Goal: Task Accomplishment & Management: Manage account settings

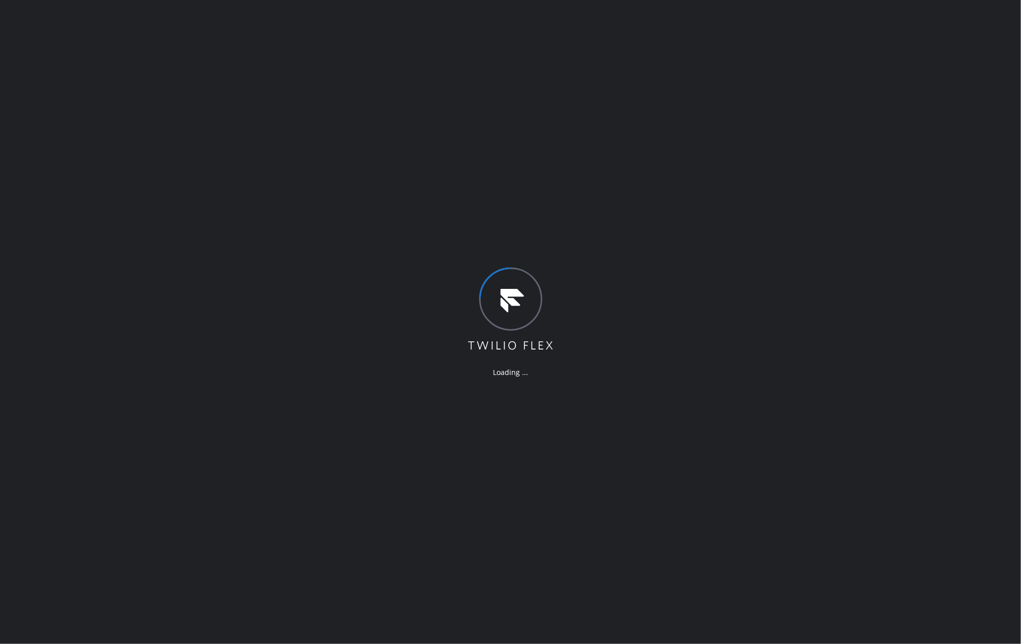
click at [135, 136] on div "Loading ..." at bounding box center [510, 322] width 1021 height 644
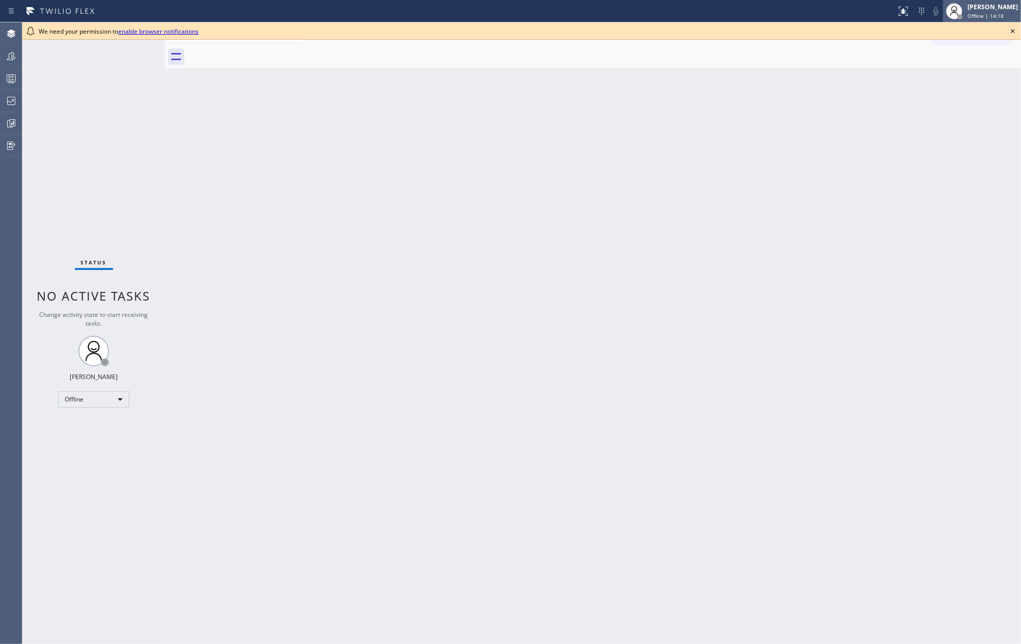
click at [995, 17] on span "Offline | 14:18" at bounding box center [985, 15] width 36 height 7
click at [964, 66] on button "Unavailable" at bounding box center [970, 67] width 102 height 13
click at [9, 127] on icon at bounding box center [12, 124] width 8 height 8
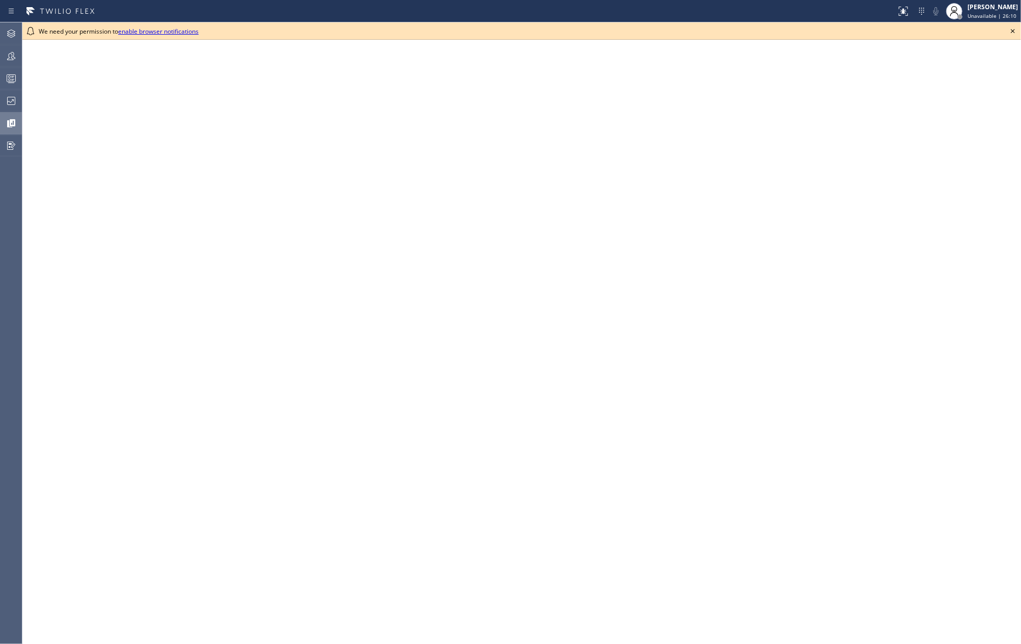
click at [1014, 30] on icon at bounding box center [1013, 31] width 4 height 4
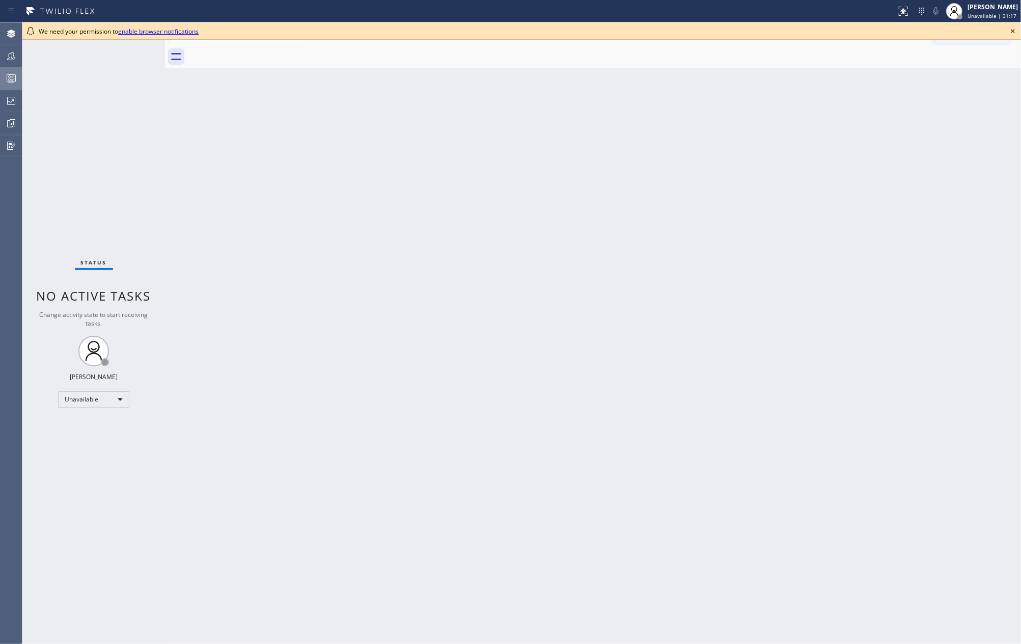
click at [1, 77] on div at bounding box center [11, 78] width 22 height 12
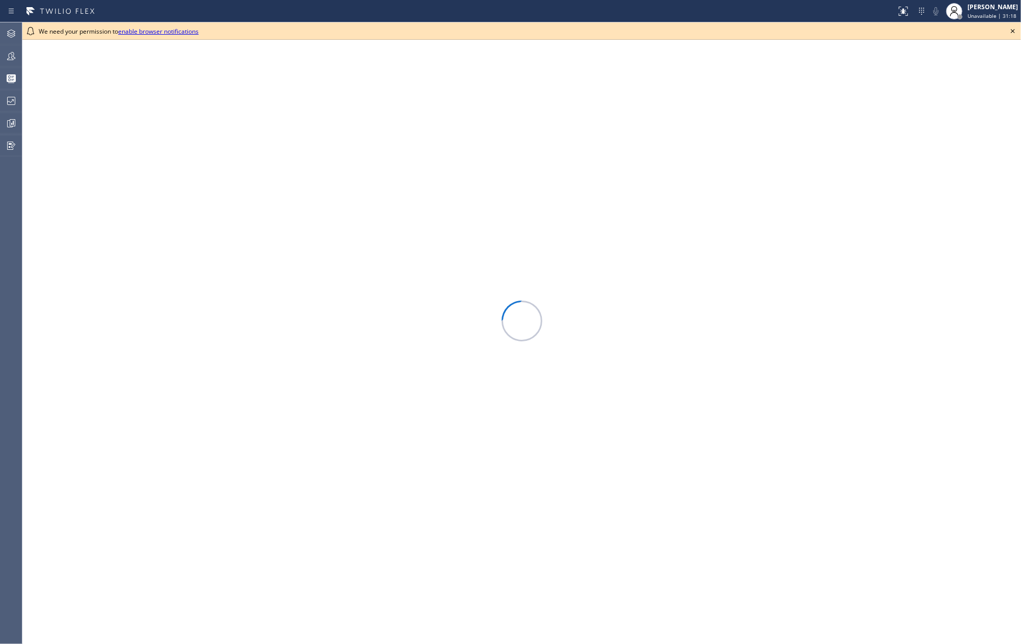
click at [1010, 29] on icon at bounding box center [1013, 31] width 12 height 12
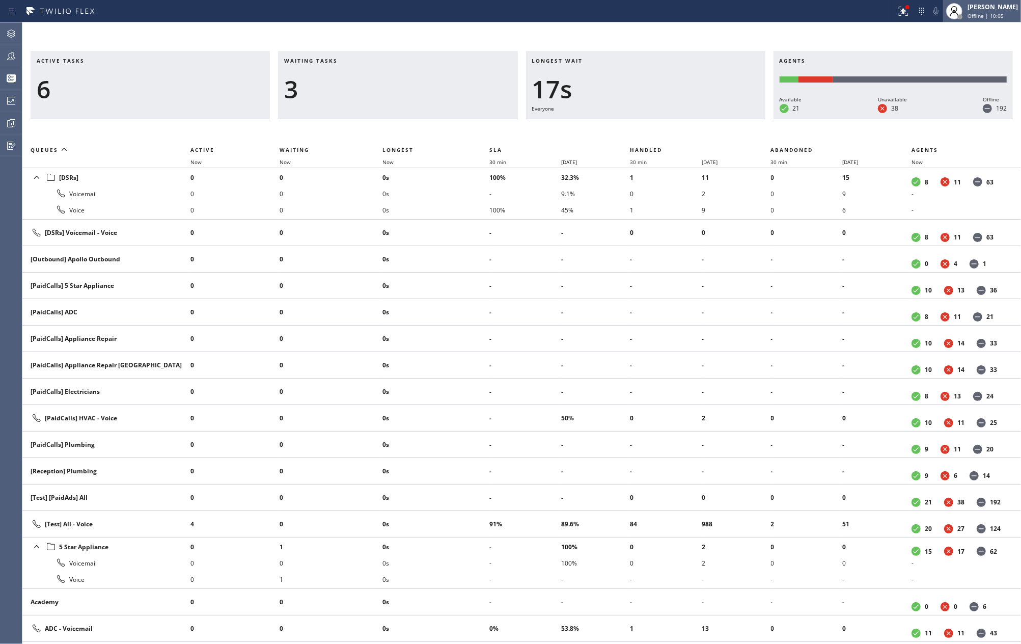
click at [1004, 13] on span "Offline | 10:05" at bounding box center [985, 15] width 36 height 7
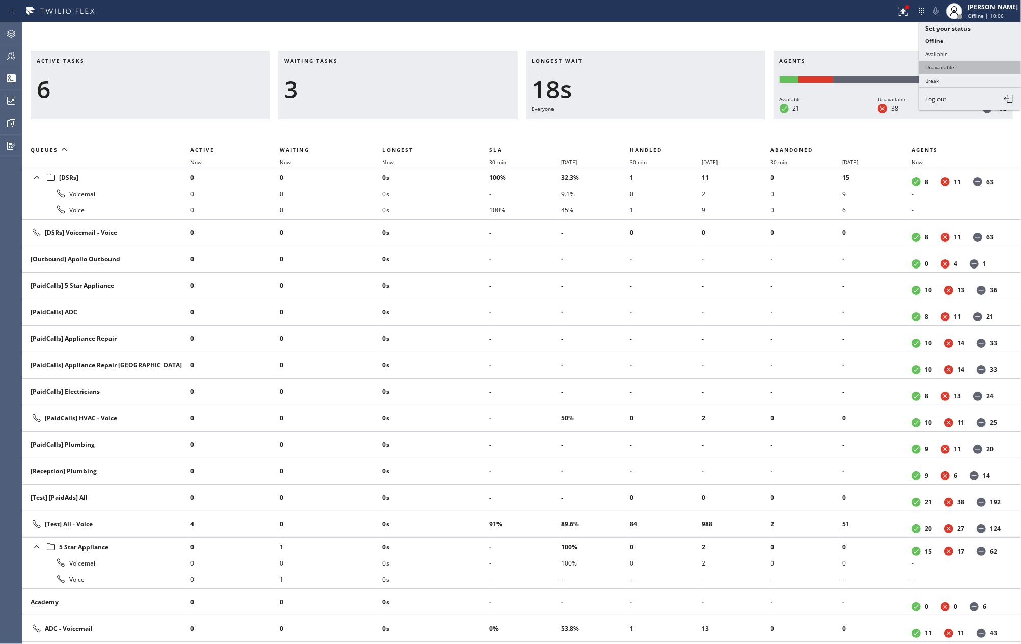
click at [970, 64] on button "Unavailable" at bounding box center [970, 67] width 102 height 13
click at [908, 10] on icon at bounding box center [903, 11] width 9 height 9
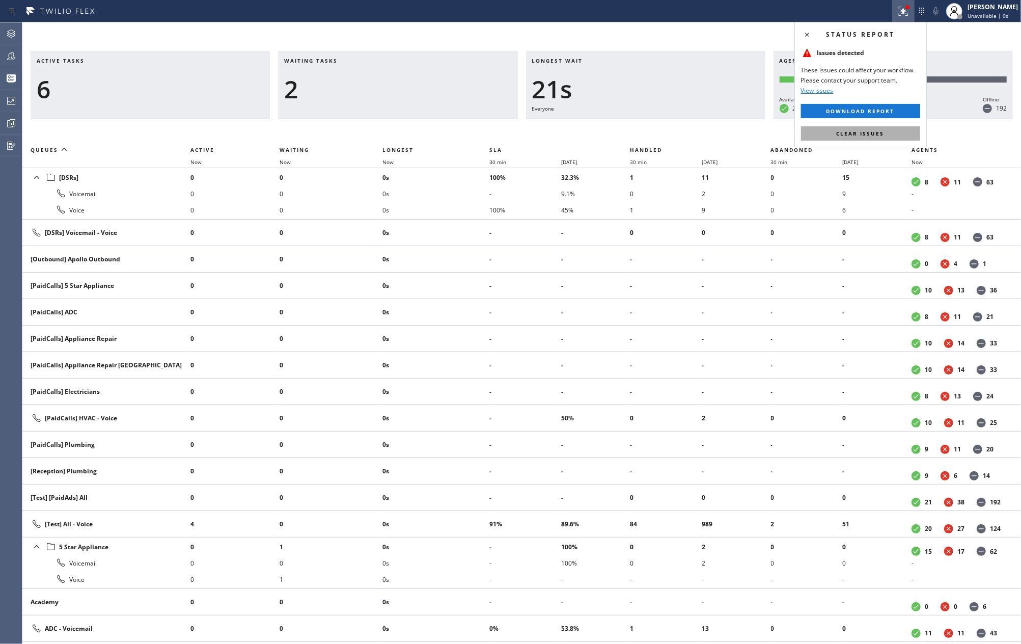
click at [860, 131] on span "Clear issues" at bounding box center [861, 133] width 48 height 7
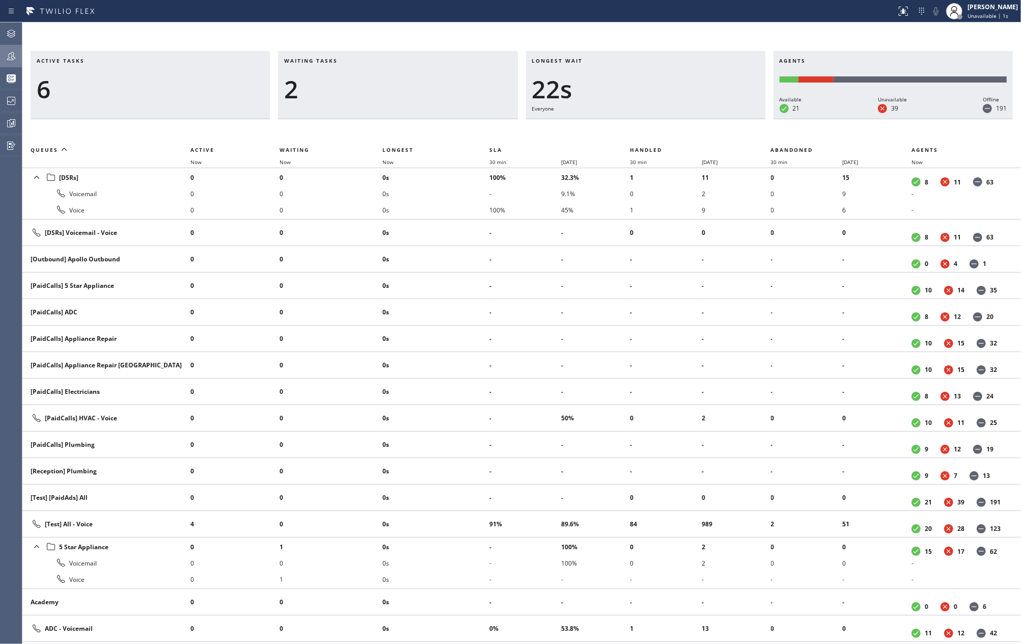
click at [9, 57] on icon at bounding box center [11, 56] width 12 height 12
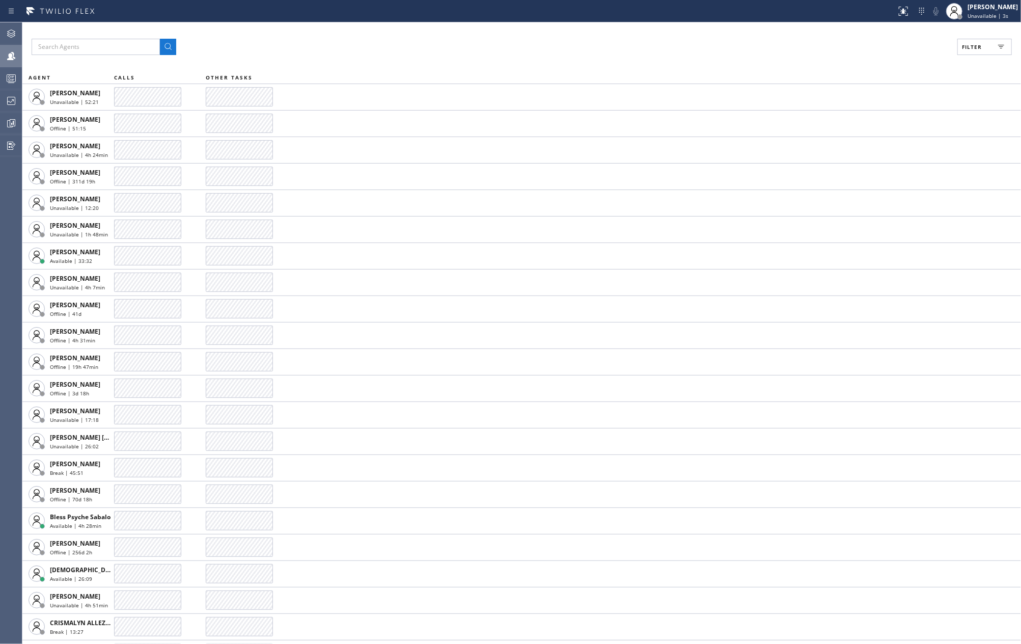
click at [980, 49] on span "Filter" at bounding box center [972, 46] width 20 height 7
click at [873, 117] on input "Available" at bounding box center [873, 120] width 12 height 12
checkbox input "true"
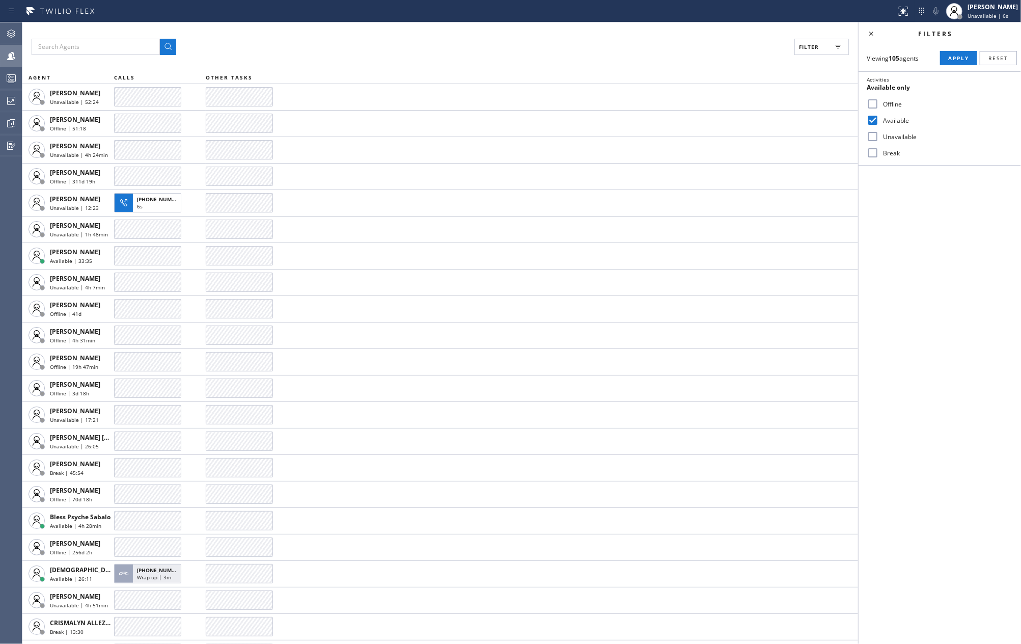
click at [870, 151] on input "Break" at bounding box center [873, 153] width 12 height 12
checkbox input "true"
click at [957, 58] on span "Apply" at bounding box center [958, 57] width 21 height 7
click at [8, 82] on icon at bounding box center [11, 78] width 12 height 12
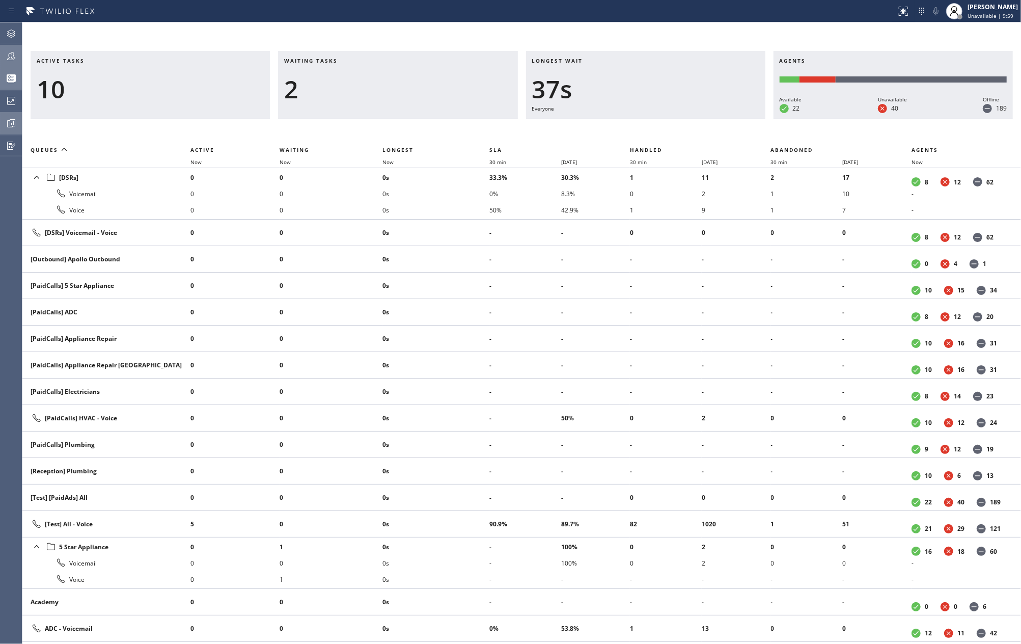
click at [13, 123] on icon at bounding box center [12, 123] width 3 height 4
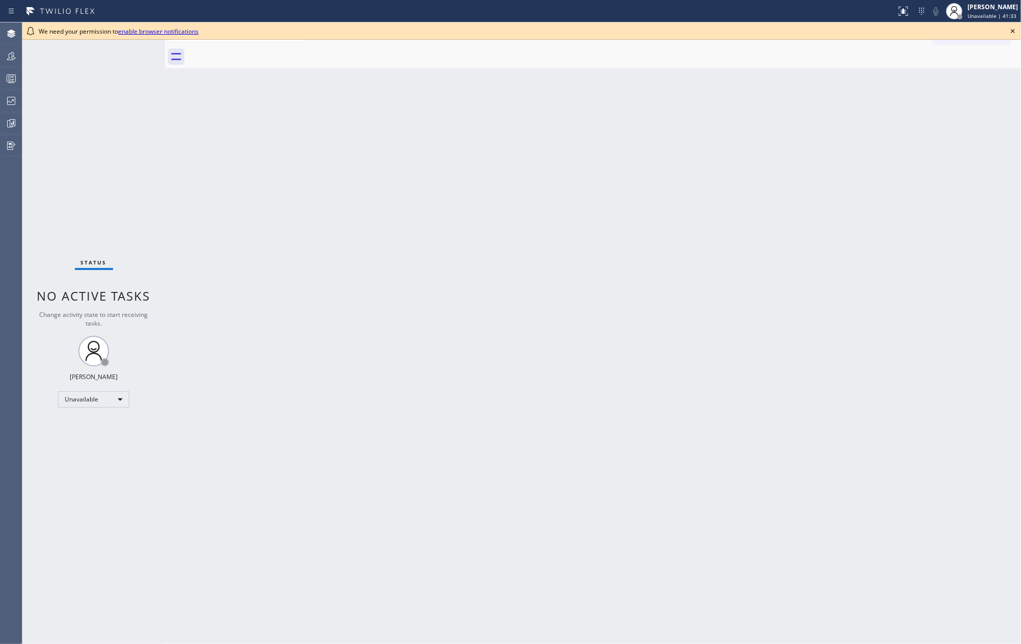
click at [1013, 29] on icon at bounding box center [1013, 31] width 12 height 12
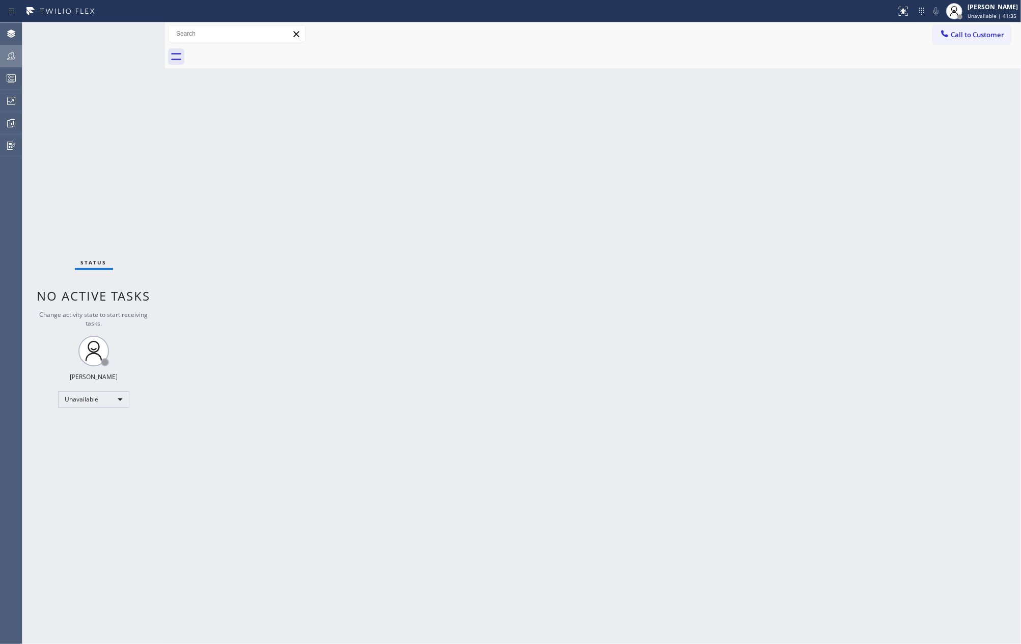
click at [16, 56] on icon at bounding box center [11, 56] width 12 height 12
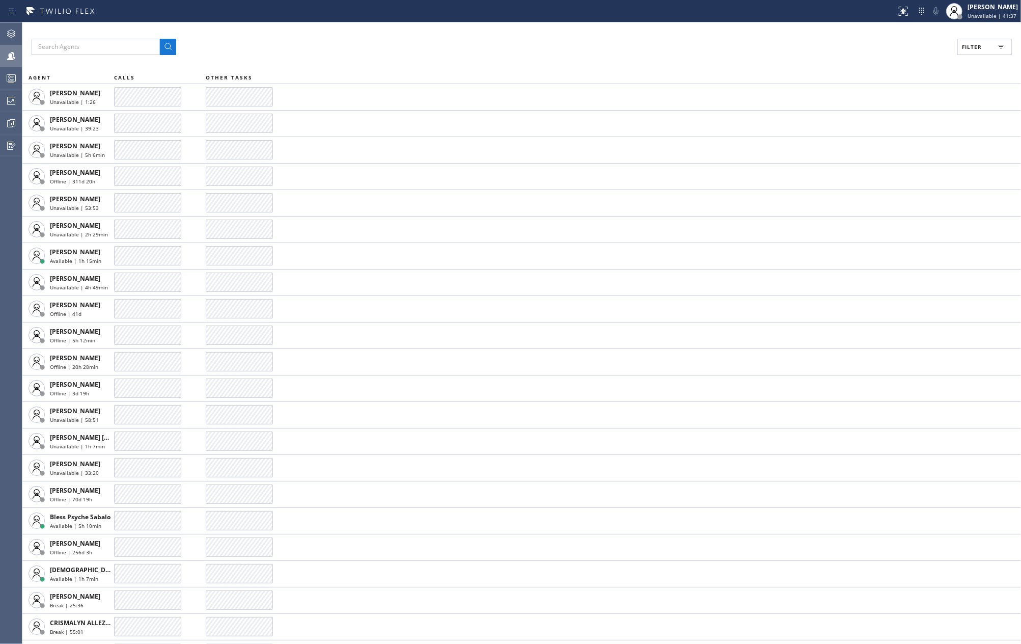
click at [988, 49] on button "Filter" at bounding box center [984, 47] width 54 height 16
click at [870, 122] on input "Available" at bounding box center [873, 120] width 12 height 12
checkbox input "true"
click at [872, 157] on input "Break" at bounding box center [873, 153] width 12 height 12
click at [954, 60] on span "Apply" at bounding box center [958, 57] width 21 height 7
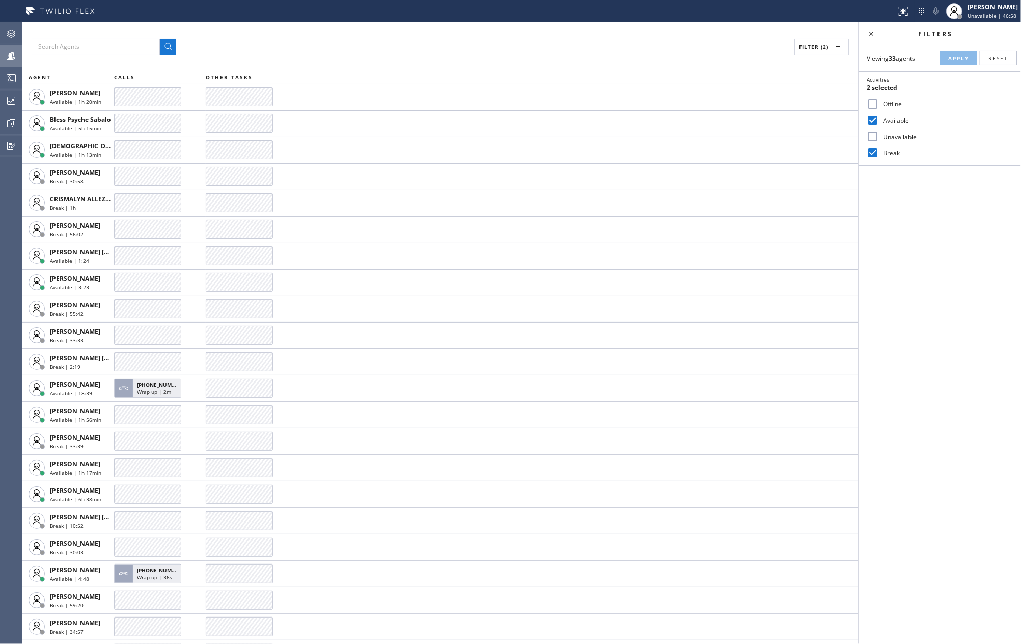
click at [327, 24] on div "Filter (2) AGENT CALLS OTHER TASKS Amir Asamov Available | 1h 20min Bless Psych…" at bounding box center [440, 332] width 836 height 621
click at [10, 79] on circle at bounding box center [10, 80] width 2 height 2
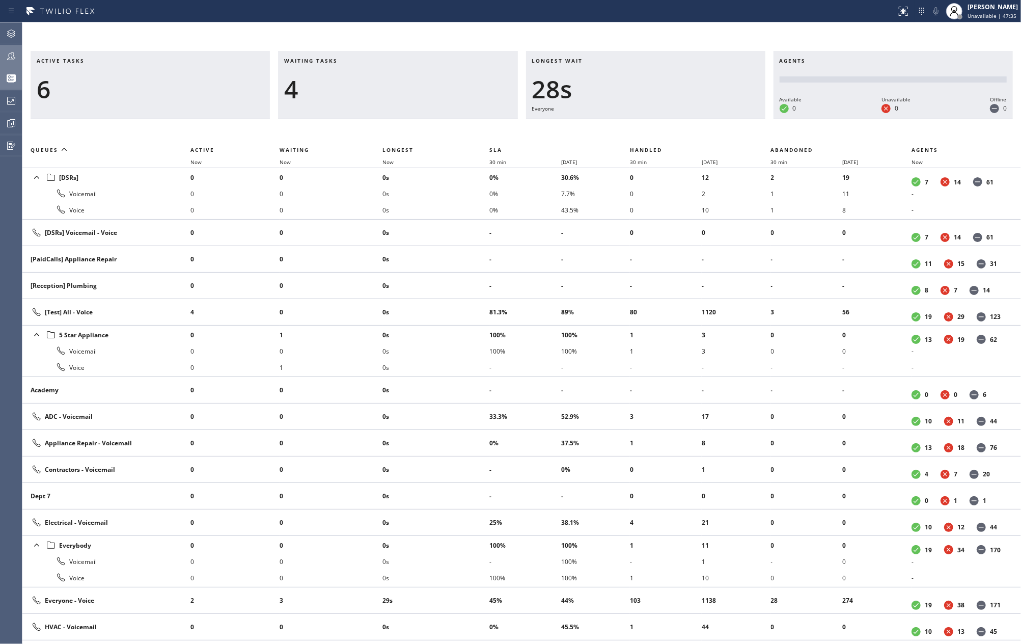
click at [391, 160] on span "Now" at bounding box center [387, 161] width 11 height 7
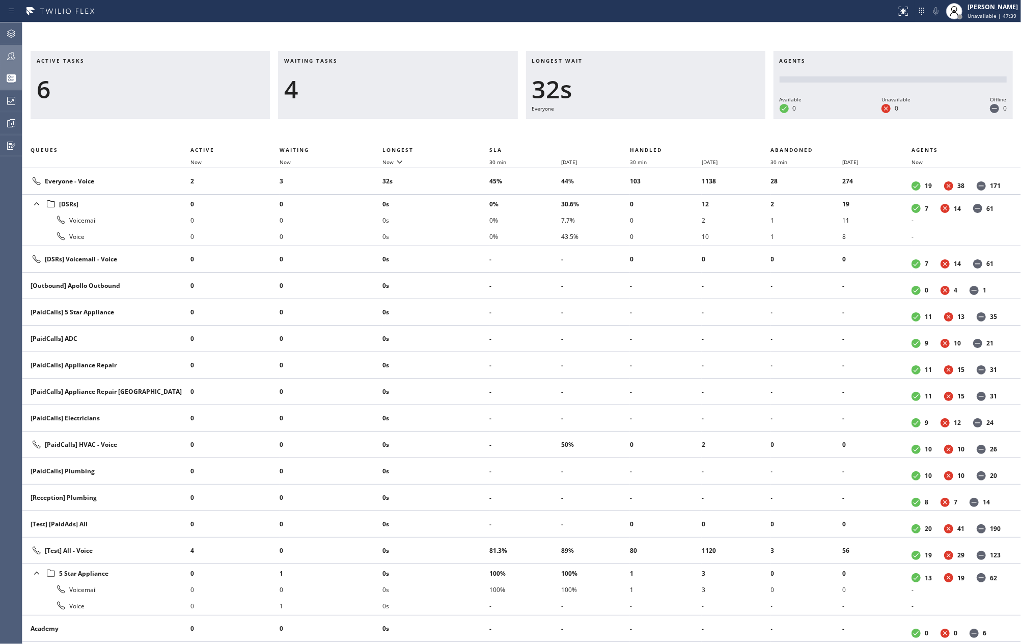
click at [10, 54] on icon at bounding box center [11, 56] width 12 height 12
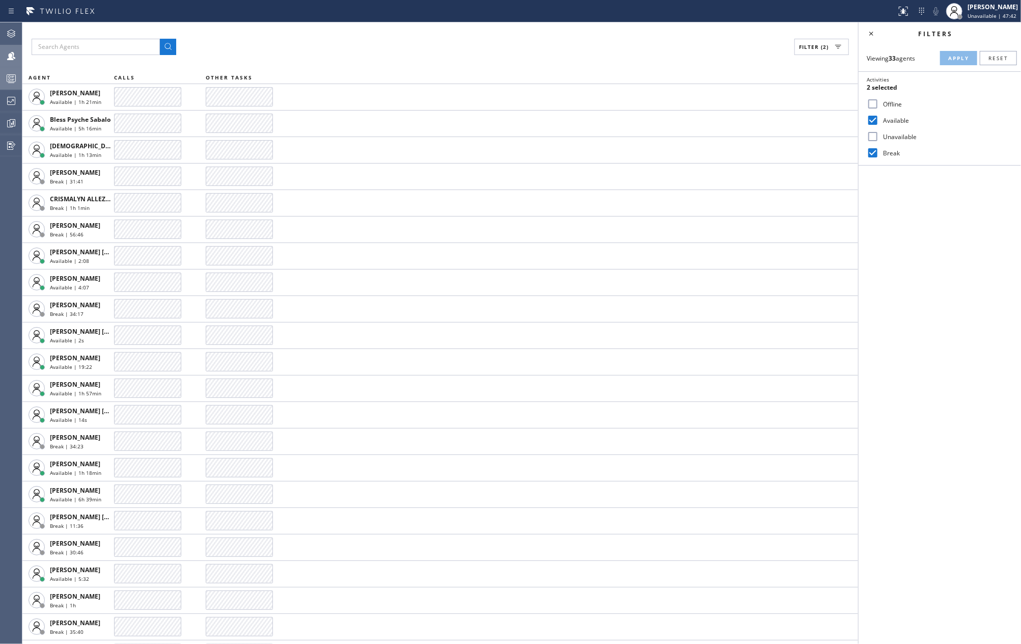
click at [872, 153] on input "Break" at bounding box center [873, 153] width 12 height 12
checkbox input "false"
click at [954, 59] on span "Apply" at bounding box center [958, 57] width 21 height 7
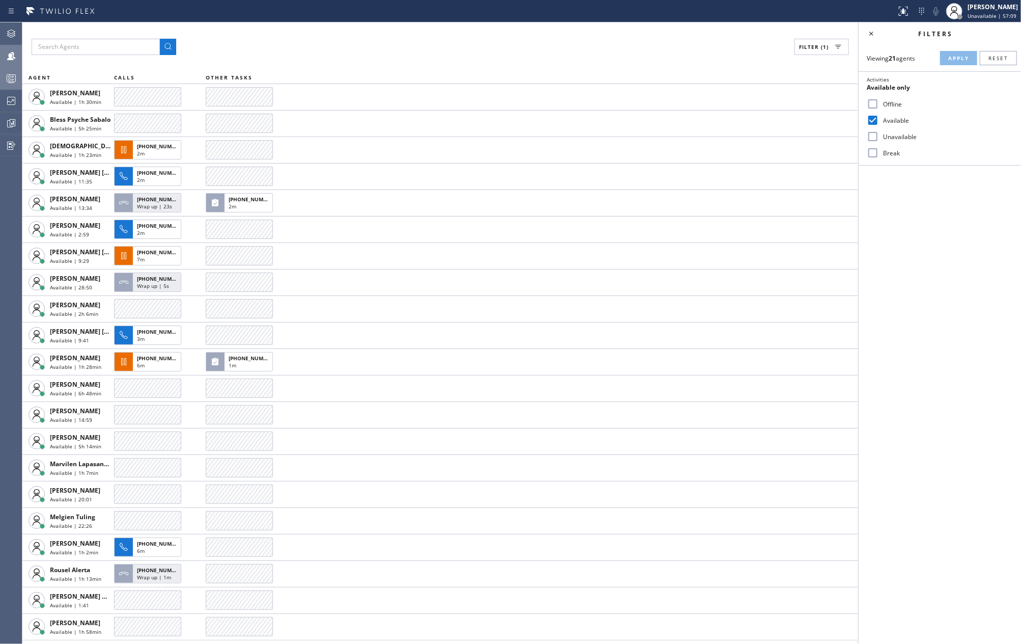
drag, startPoint x: 338, startPoint y: 47, endPoint x: 328, endPoint y: 47, distance: 9.7
click at [338, 47] on div "Filter (1)" at bounding box center [440, 47] width 817 height 16
click at [15, 72] on icon at bounding box center [11, 78] width 12 height 12
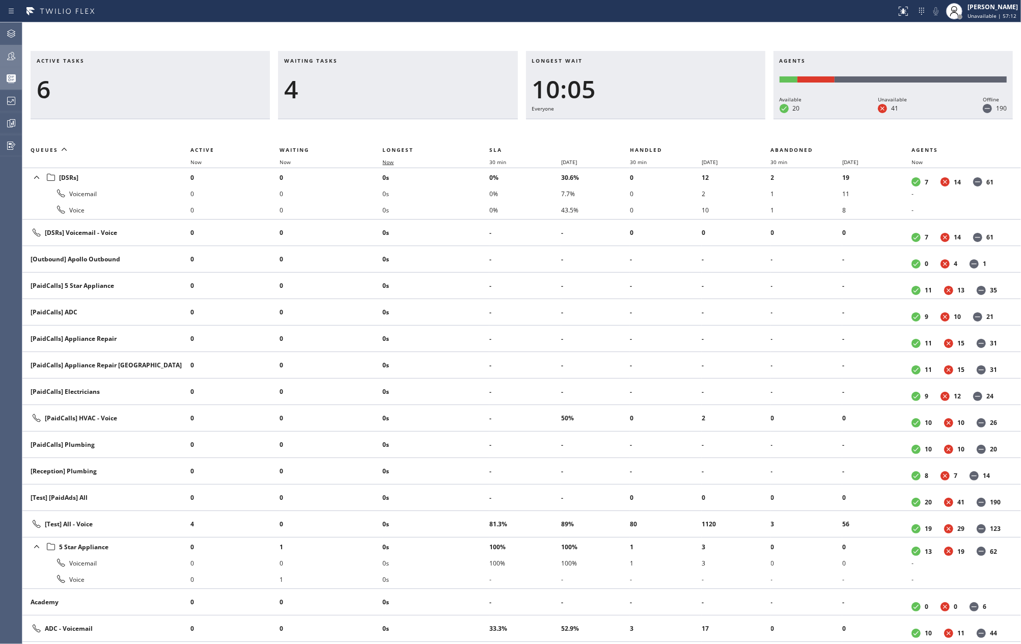
click at [386, 164] on span "Now" at bounding box center [387, 161] width 11 height 7
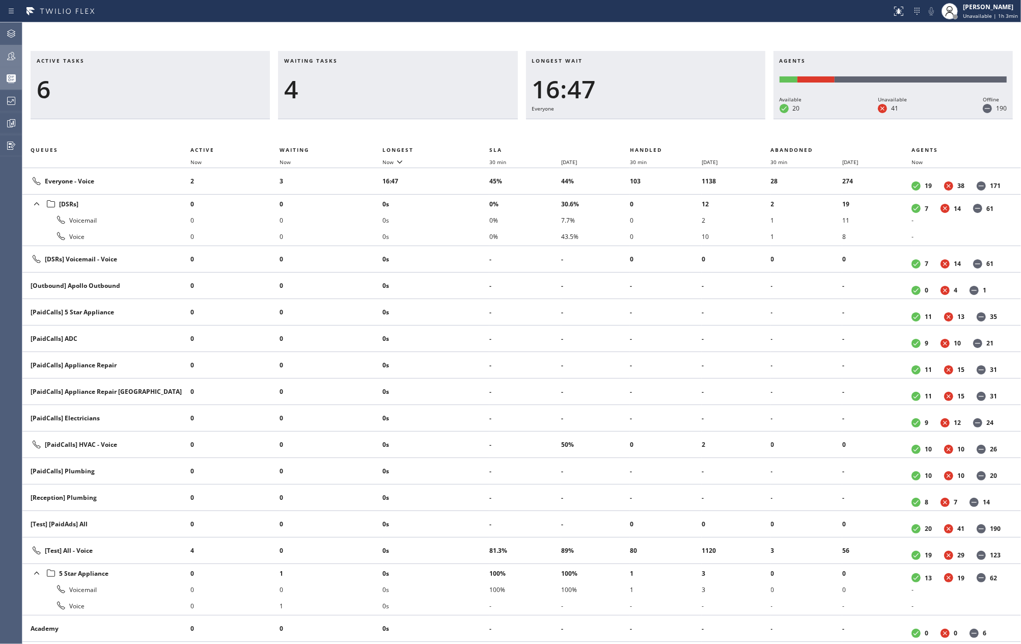
click at [338, 31] on div "Active tasks 6 Waiting tasks 4 Longest wait 16:47 Everyone Agents Available 20 …" at bounding box center [521, 332] width 999 height 621
click at [14, 123] on icon at bounding box center [11, 123] width 12 height 12
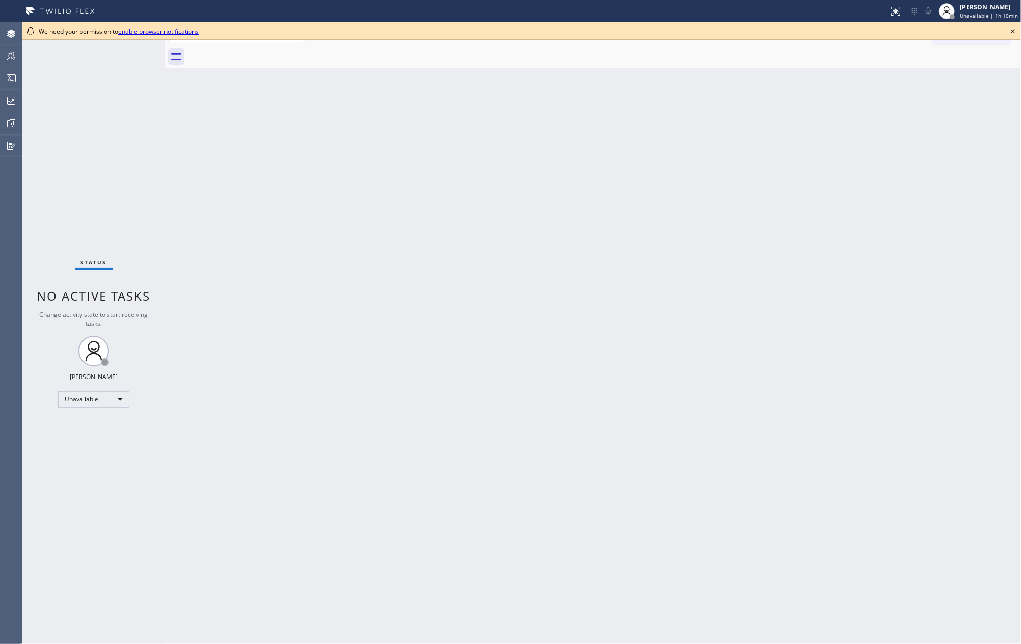
click at [1013, 31] on icon at bounding box center [1013, 31] width 12 height 12
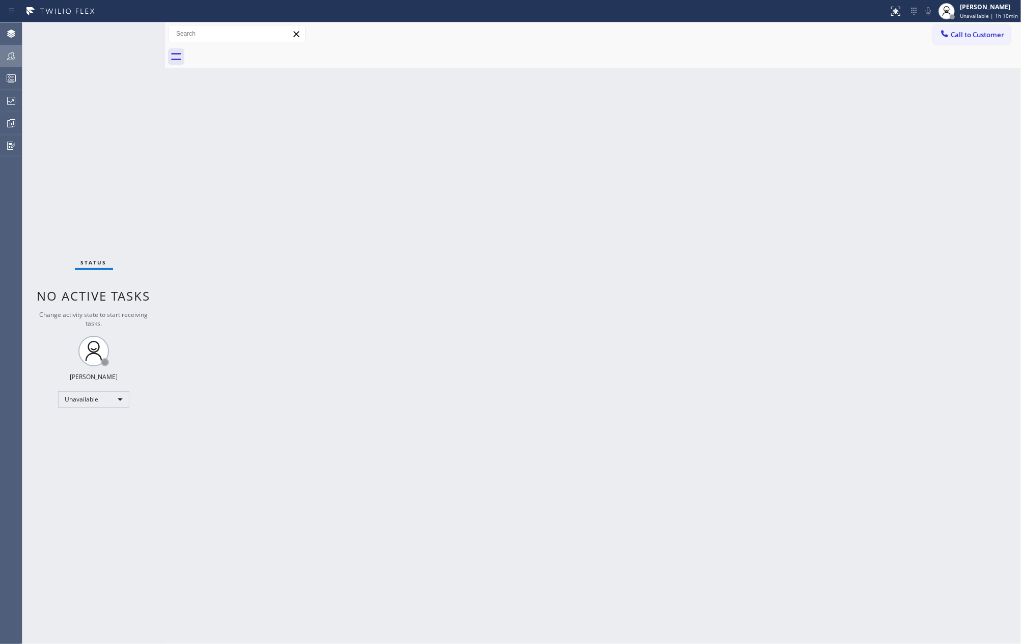
click at [9, 55] on icon at bounding box center [11, 56] width 12 height 12
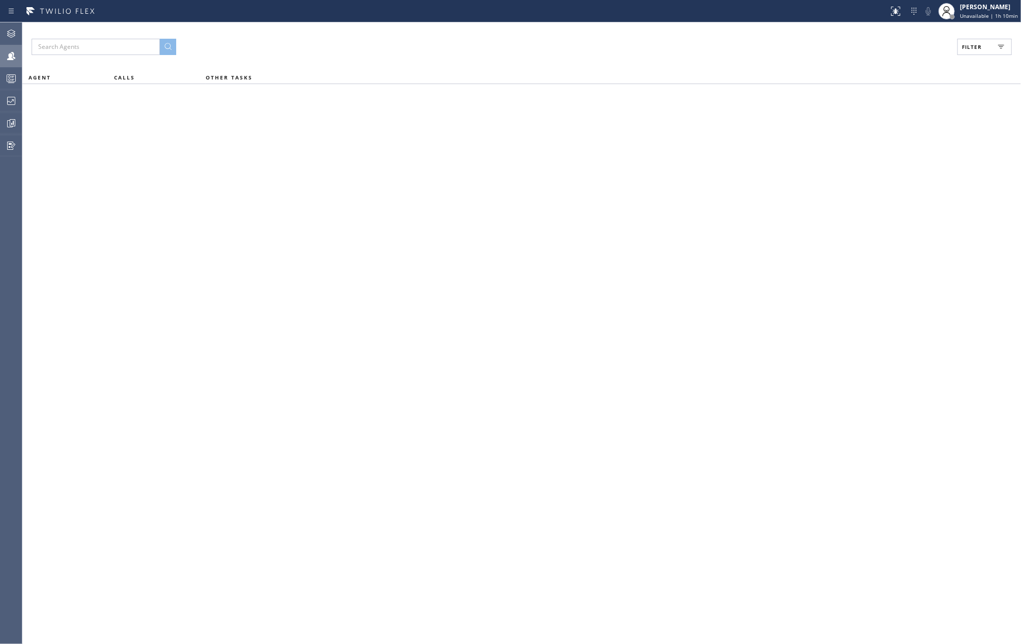
click at [981, 49] on span "Filter" at bounding box center [972, 46] width 20 height 7
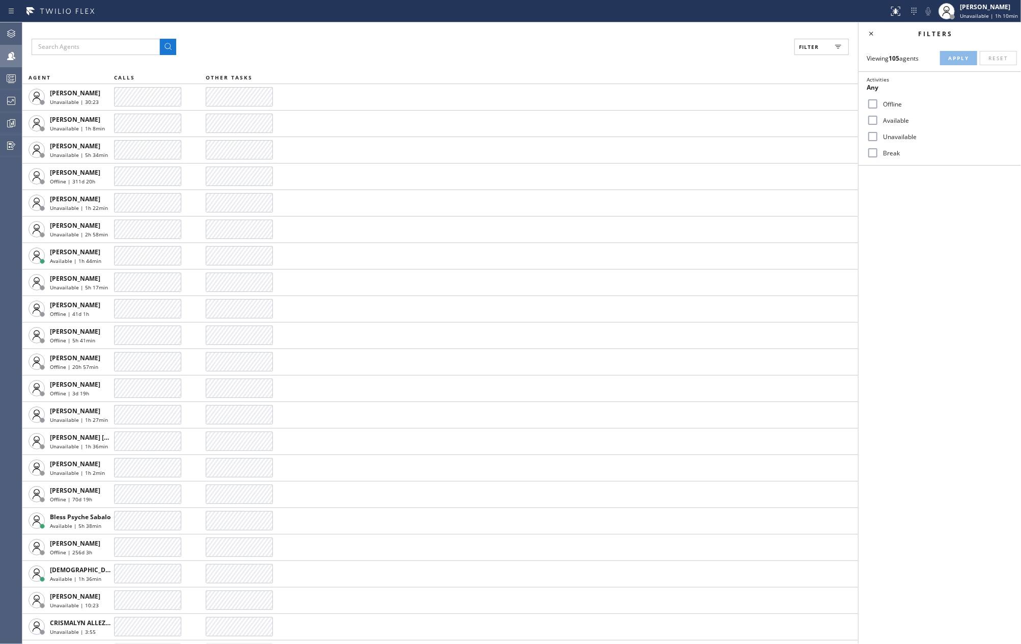
click at [876, 117] on input "Available" at bounding box center [873, 120] width 12 height 12
checkbox input "true"
click at [874, 156] on input "Break" at bounding box center [873, 153] width 12 height 12
checkbox input "true"
click at [946, 59] on button "Apply" at bounding box center [958, 58] width 37 height 14
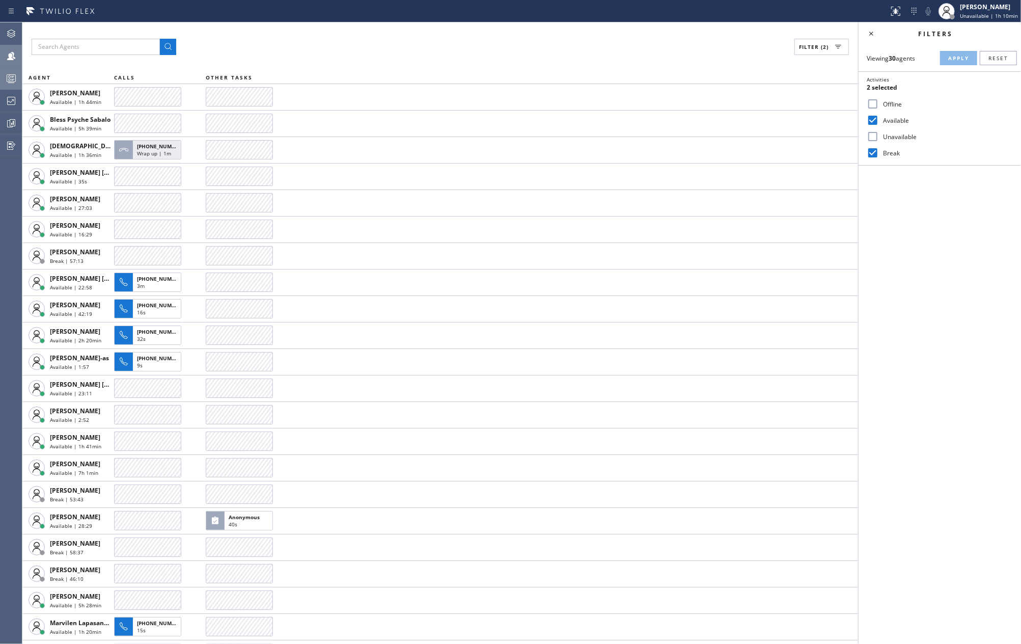
click at [9, 77] on circle at bounding box center [10, 77] width 2 height 2
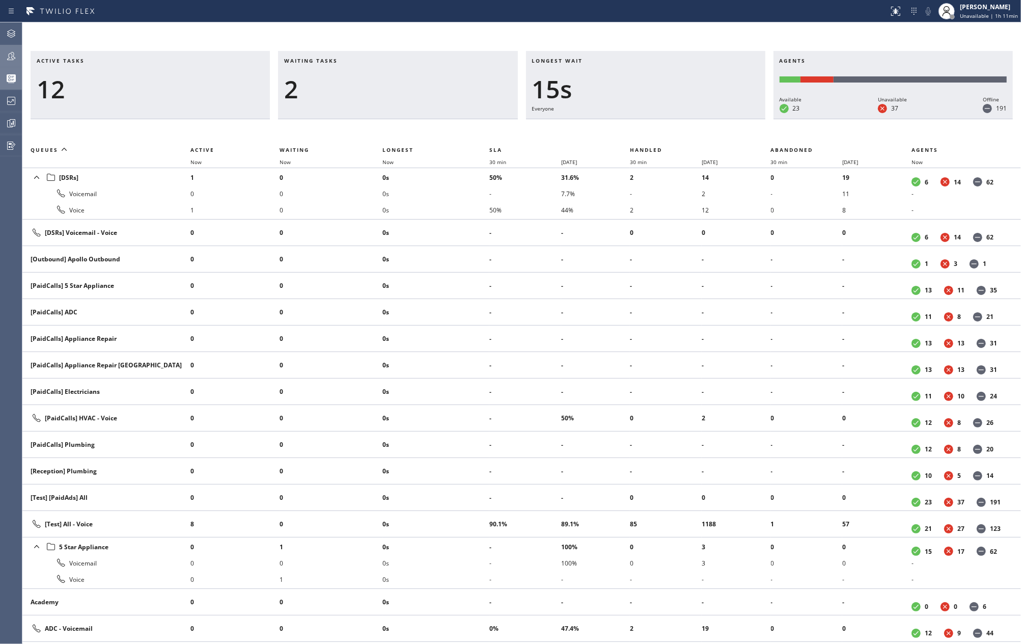
click at [174, 61] on h3 "Active tasks" at bounding box center [150, 64] width 227 height 15
click at [11, 60] on icon at bounding box center [11, 56] width 8 height 8
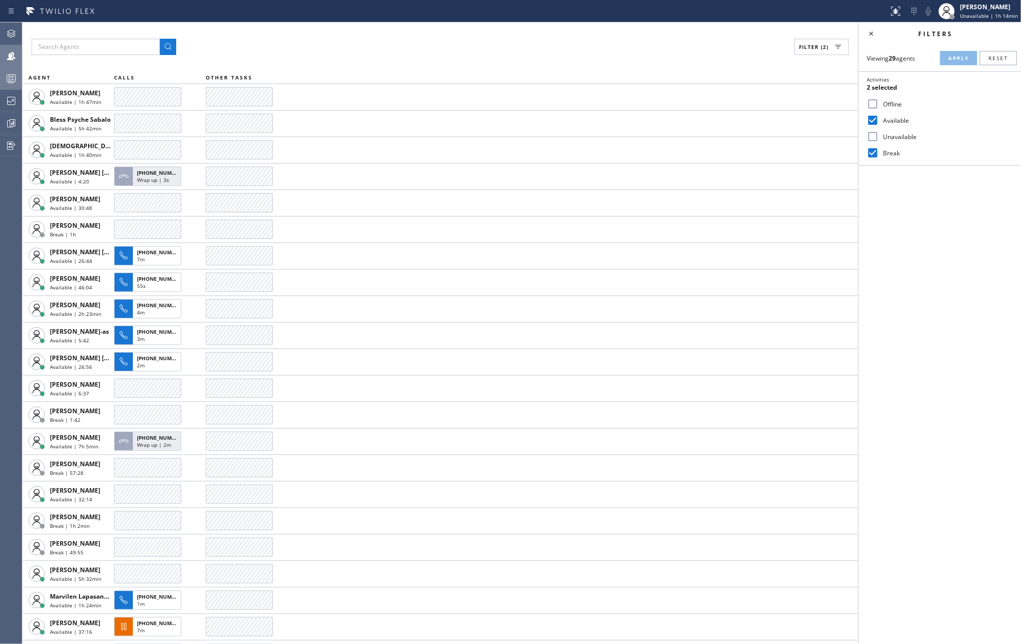
click at [7, 80] on icon at bounding box center [11, 78] width 12 height 12
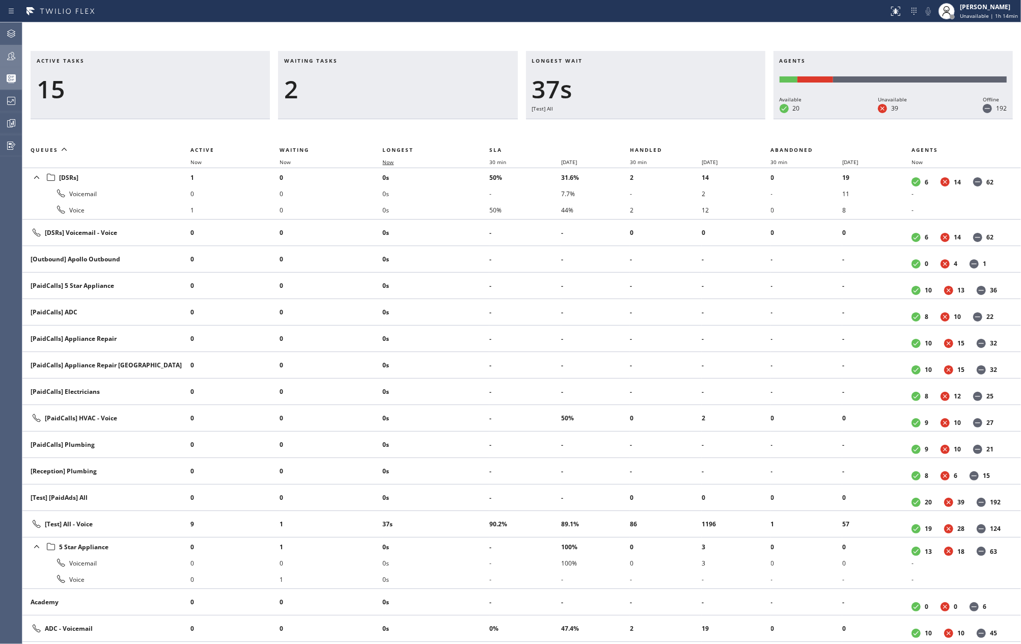
click at [392, 161] on span "Now" at bounding box center [387, 161] width 11 height 7
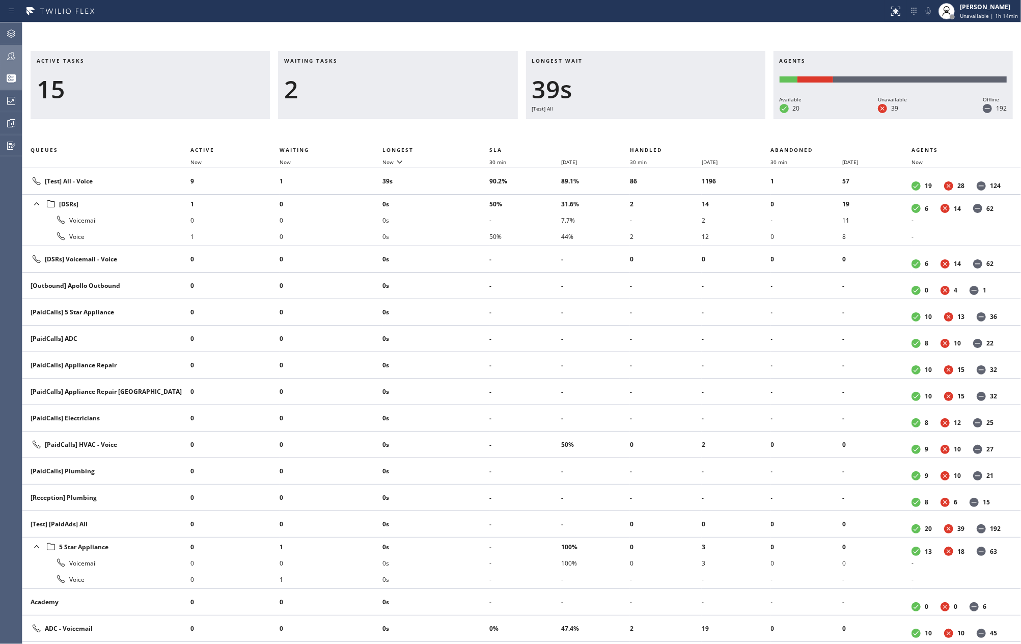
click at [12, 58] on icon at bounding box center [11, 56] width 12 height 12
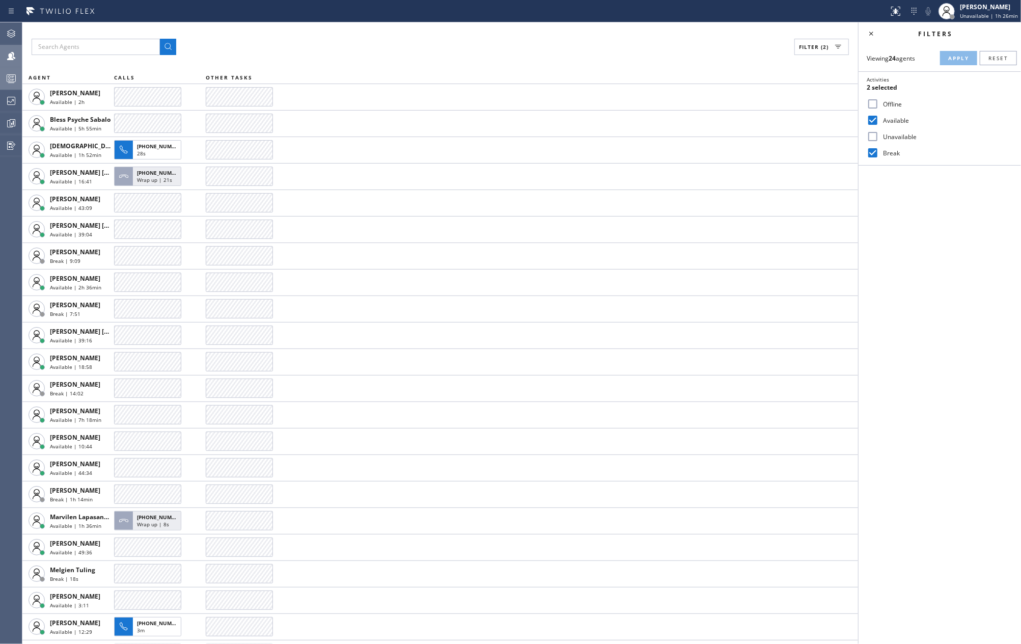
click at [11, 76] on icon at bounding box center [11, 78] width 12 height 12
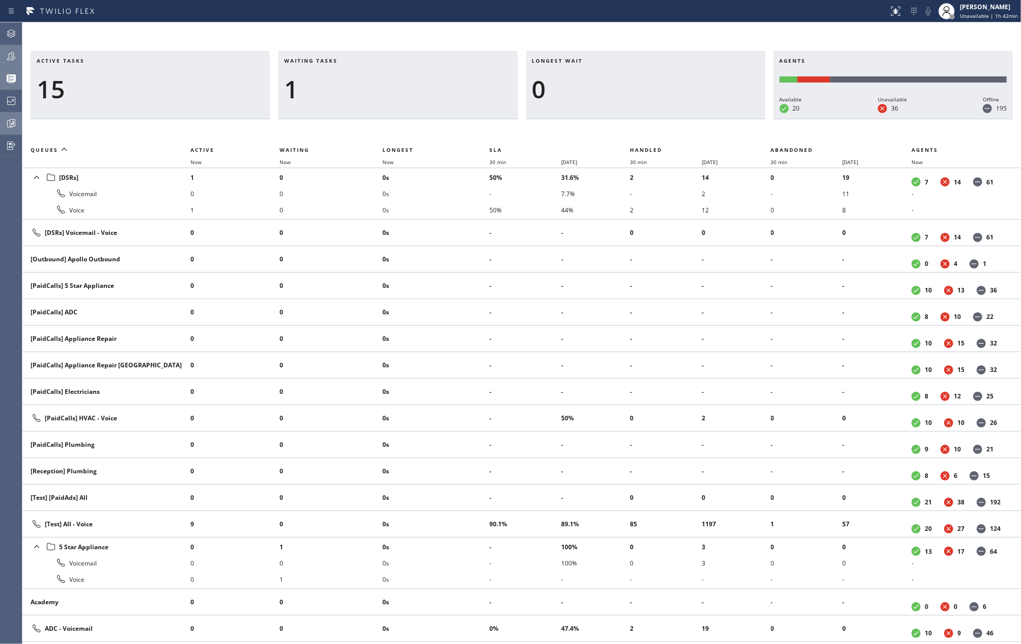
click at [4, 123] on div at bounding box center [11, 123] width 22 height 12
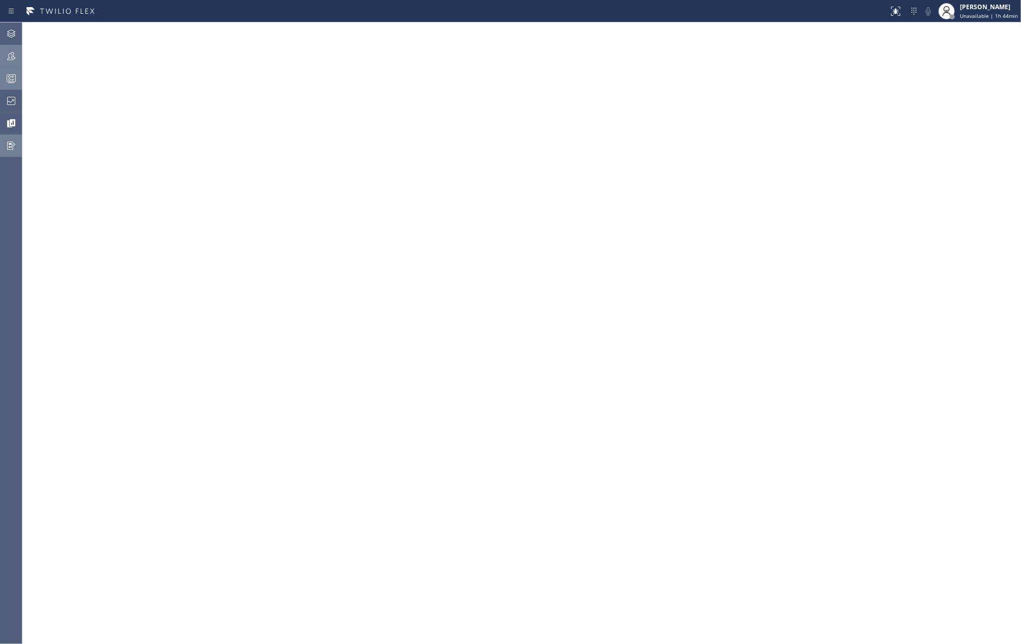
click at [1, 147] on div at bounding box center [11, 146] width 22 height 12
click at [11, 101] on icon at bounding box center [11, 101] width 12 height 12
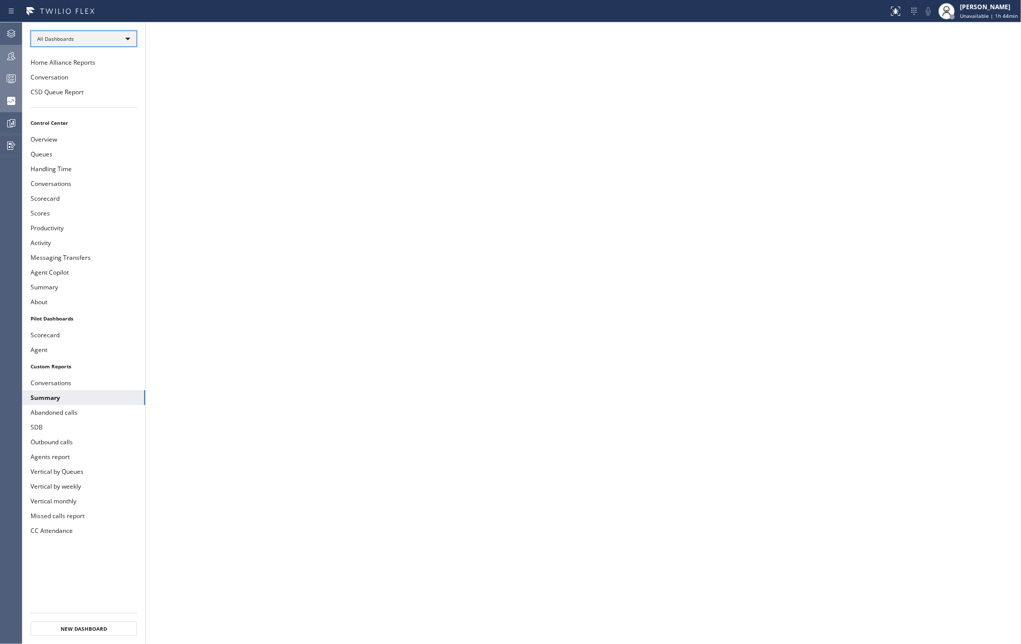
click at [110, 36] on div "All Dashboards" at bounding box center [84, 39] width 106 height 16
click at [85, 99] on li "Custom Reports" at bounding box center [83, 104] width 104 height 12
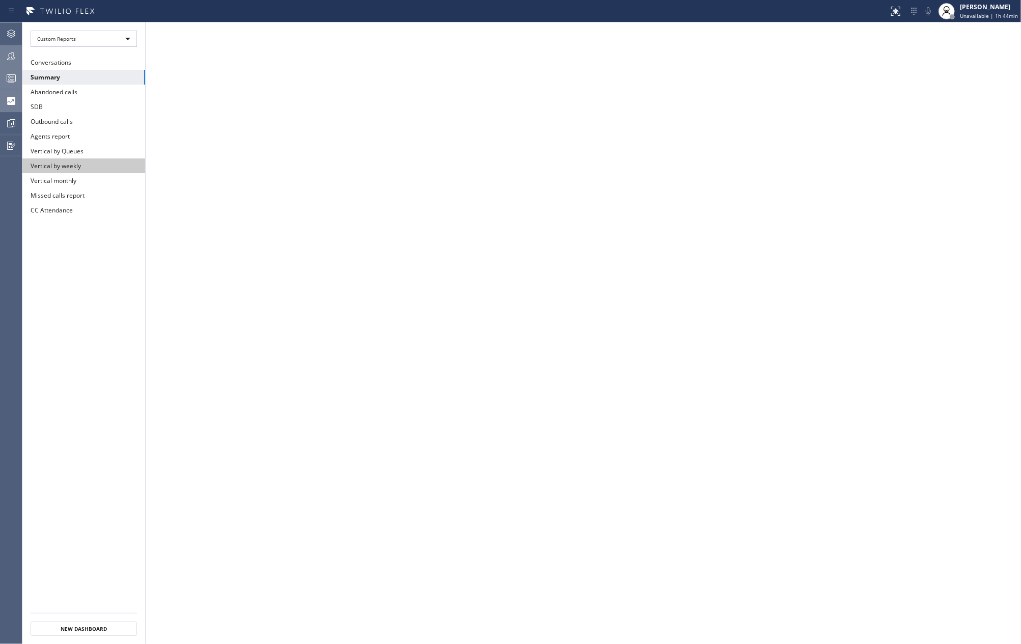
click at [90, 161] on button "Vertical by weekly" at bounding box center [83, 165] width 123 height 15
click at [898, 14] on icon at bounding box center [896, 11] width 12 height 12
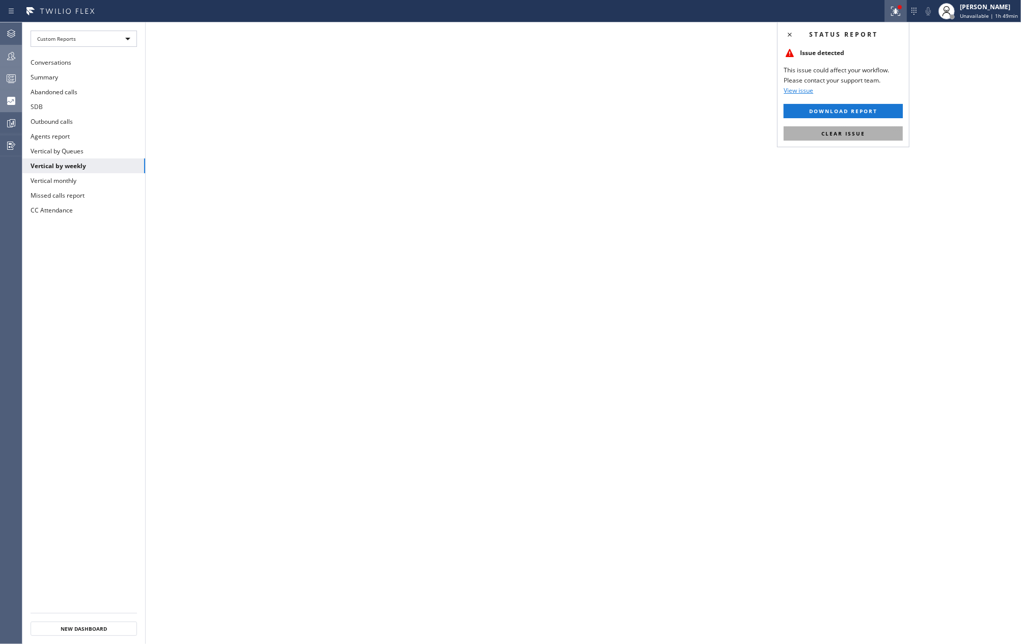
click at [859, 133] on span "Clear issue" at bounding box center [843, 133] width 44 height 7
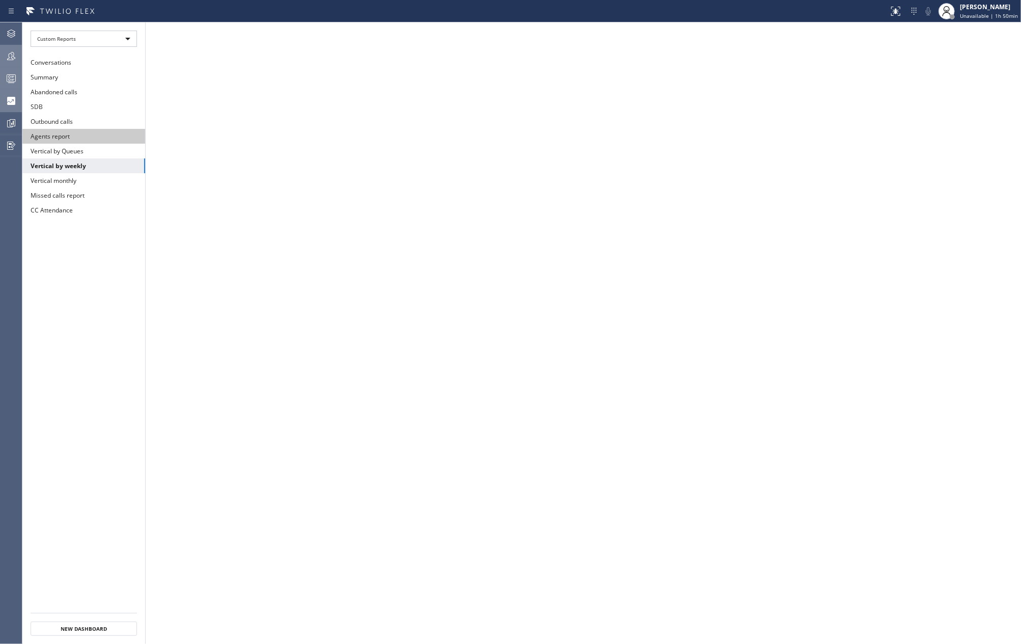
click at [71, 133] on button "Agents report" at bounding box center [83, 136] width 123 height 15
click at [893, 9] on icon at bounding box center [896, 11] width 12 height 12
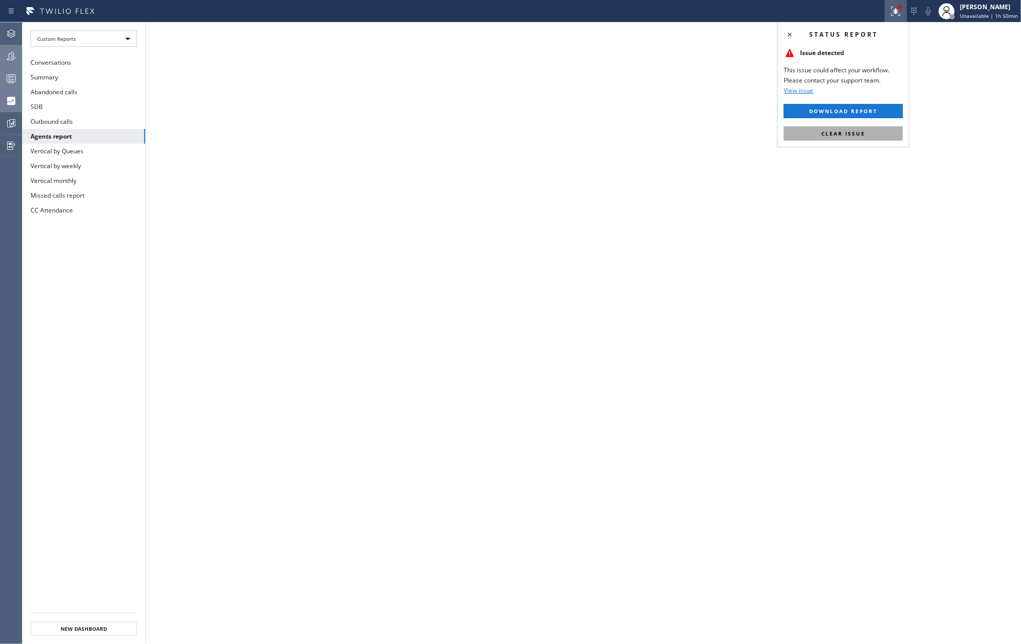
click at [856, 133] on span "Clear issue" at bounding box center [843, 133] width 44 height 7
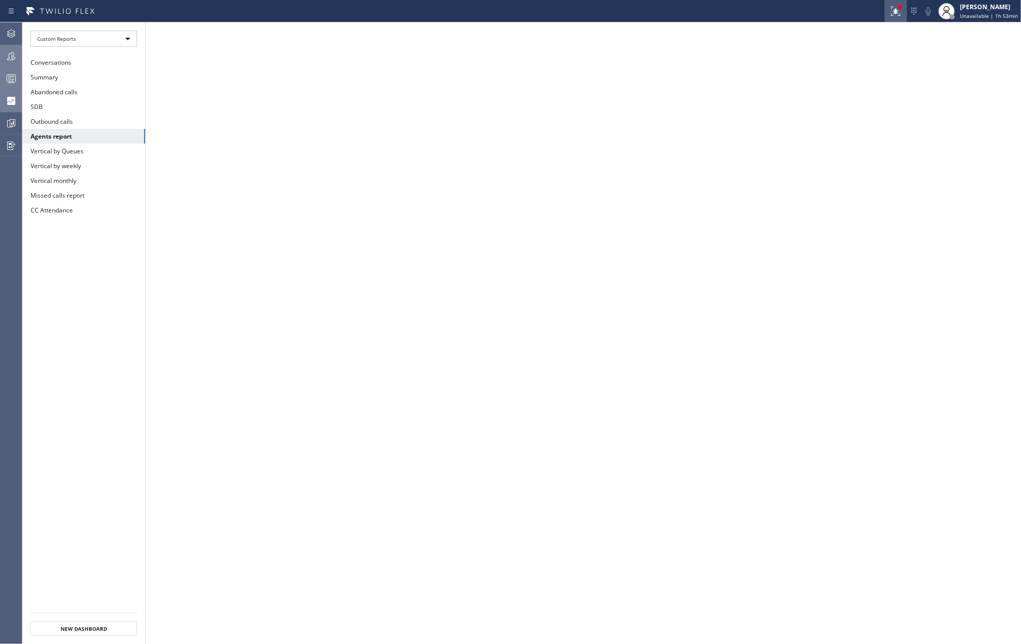
click at [903, 20] on button at bounding box center [895, 11] width 22 height 22
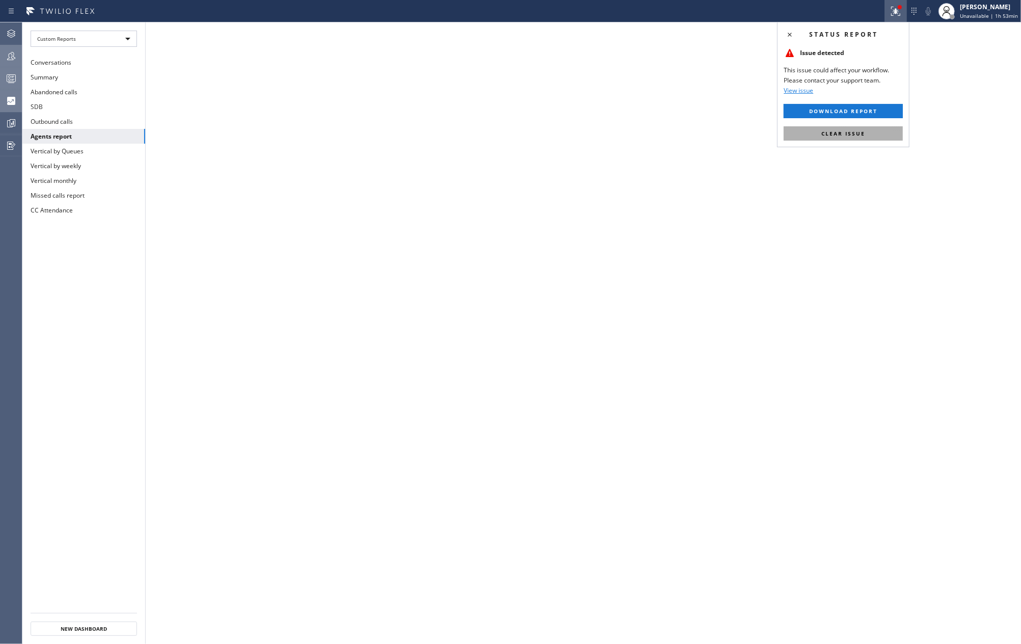
click at [866, 133] on button "Clear issue" at bounding box center [843, 133] width 119 height 14
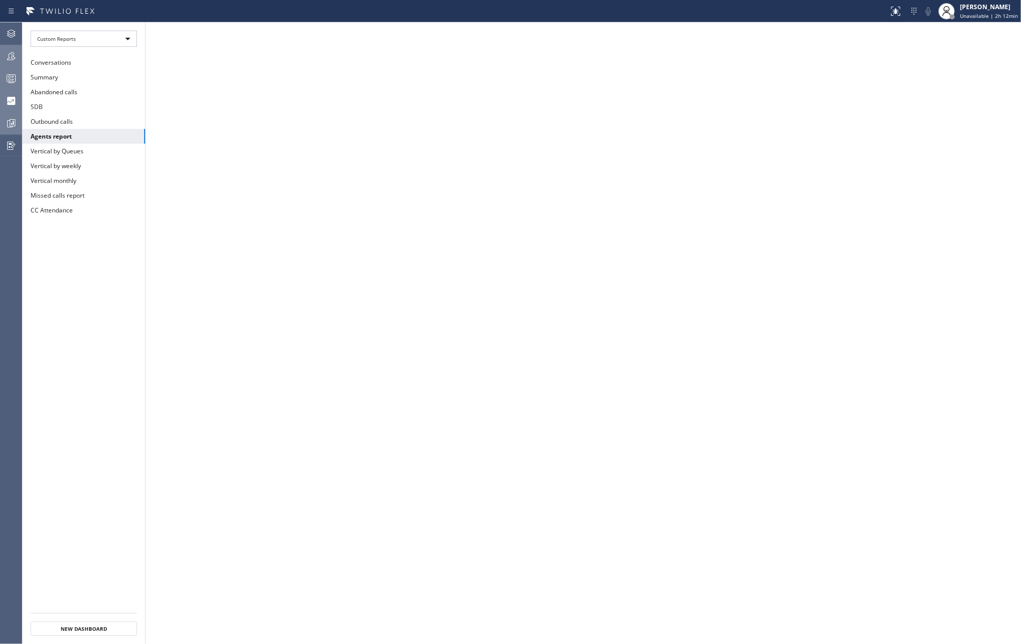
click at [9, 123] on icon at bounding box center [11, 123] width 12 height 12
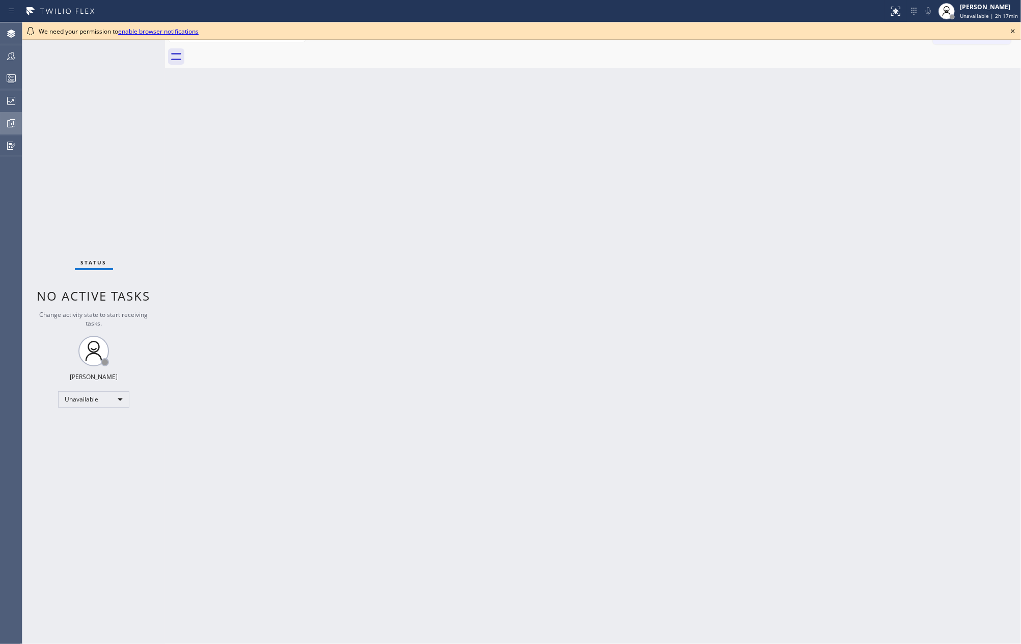
click at [10, 119] on icon at bounding box center [11, 123] width 12 height 12
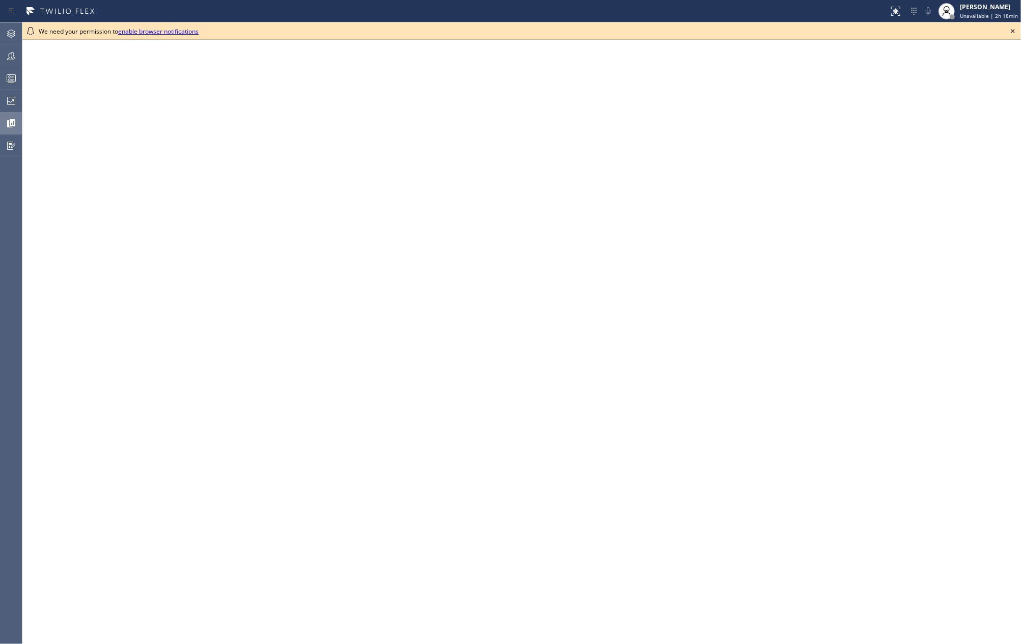
click at [1015, 27] on icon at bounding box center [1013, 31] width 12 height 12
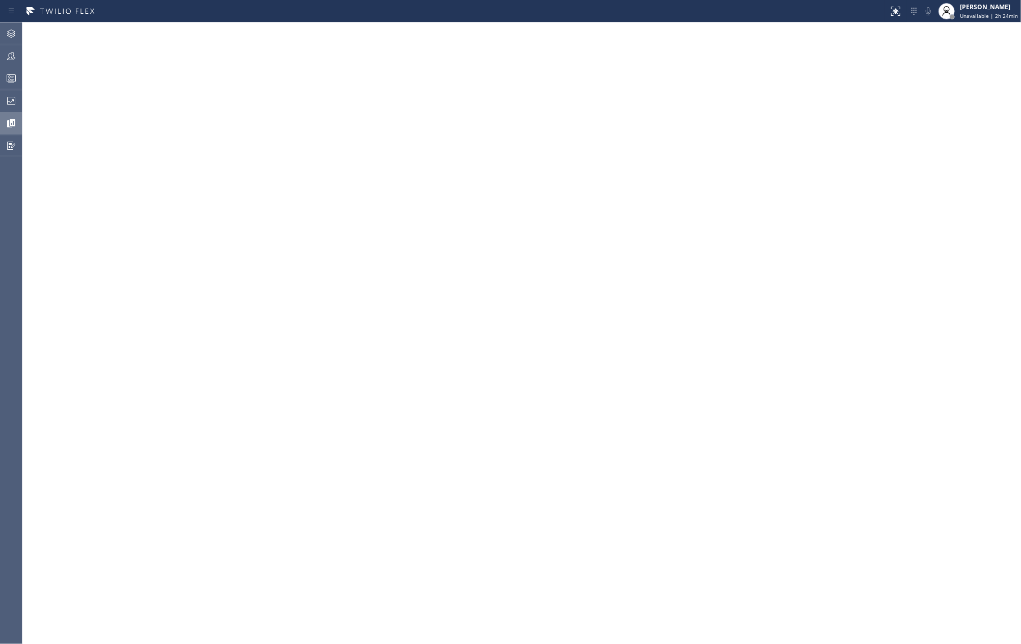
click at [677, 7] on div at bounding box center [444, 11] width 880 height 16
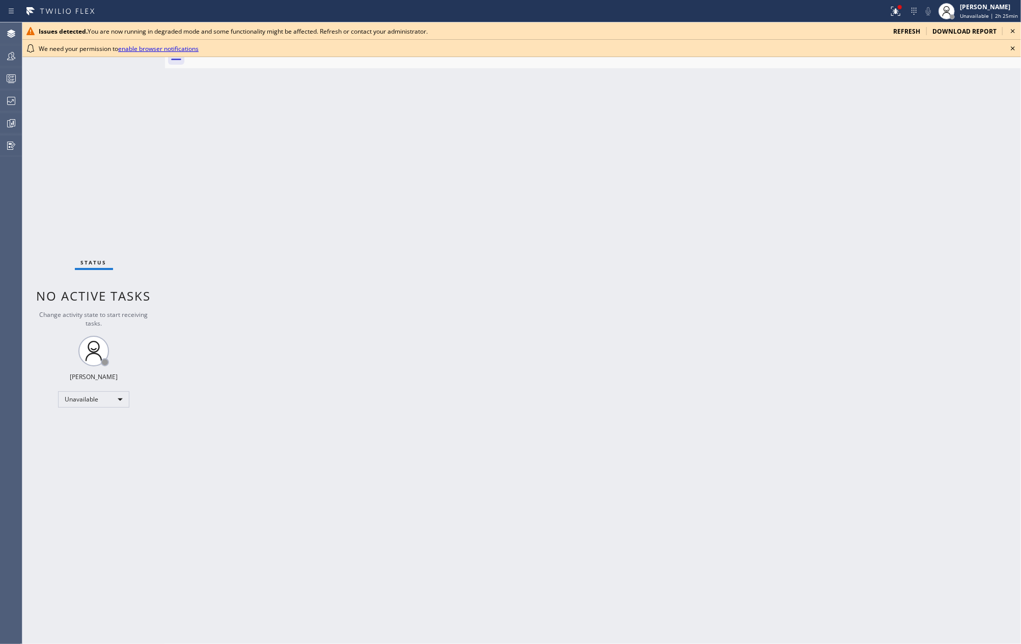
drag, startPoint x: 198, startPoint y: 130, endPoint x: 351, endPoint y: 108, distance: 154.8
click at [208, 127] on div "Back to Dashboard Change Sender ID Customers Technicians Select a contact Outbo…" at bounding box center [593, 332] width 856 height 621
click at [1011, 31] on icon at bounding box center [1013, 31] width 12 height 12
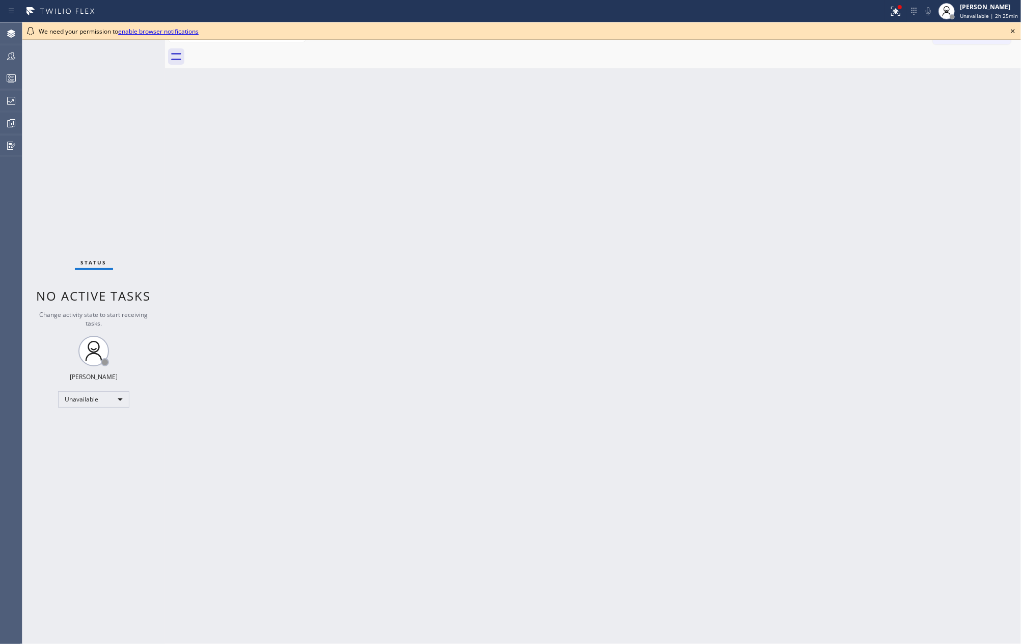
click at [1015, 30] on icon at bounding box center [1013, 31] width 12 height 12
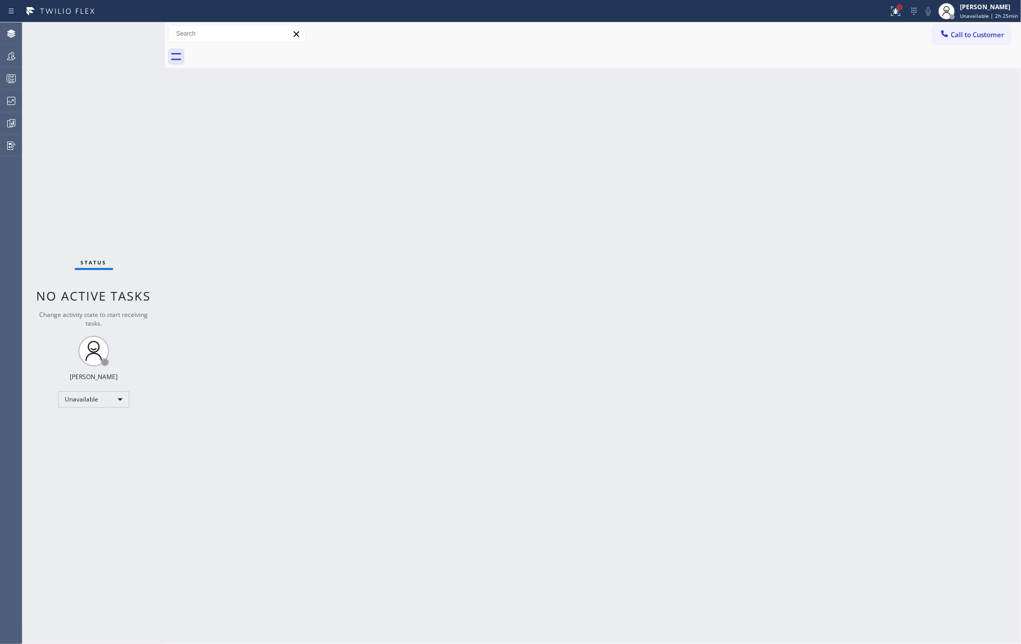
click at [902, 9] on div at bounding box center [900, 7] width 4 height 4
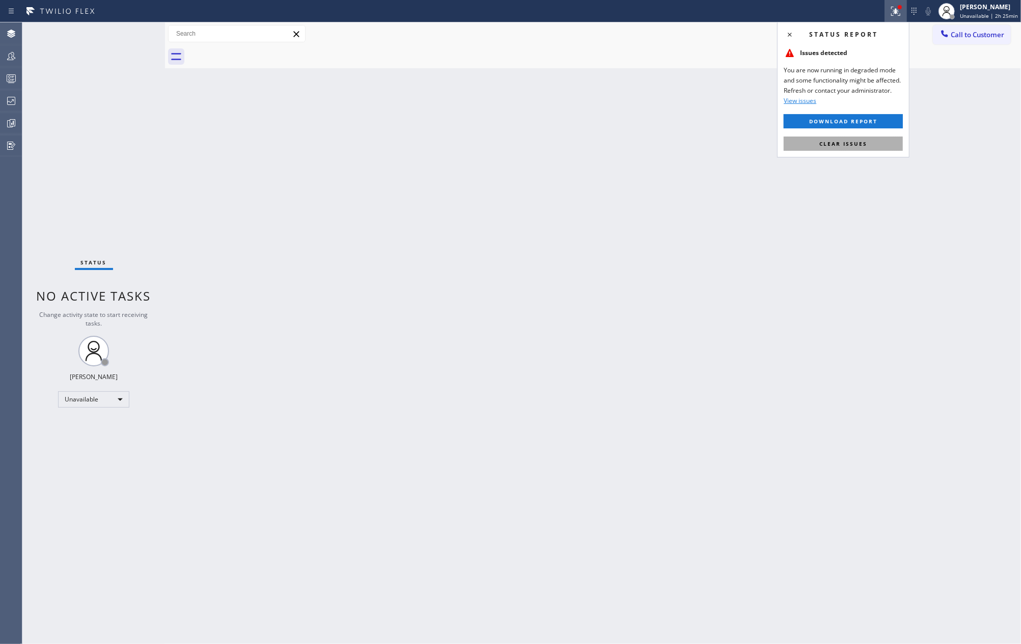
click at [861, 139] on button "Clear issues" at bounding box center [843, 143] width 119 height 14
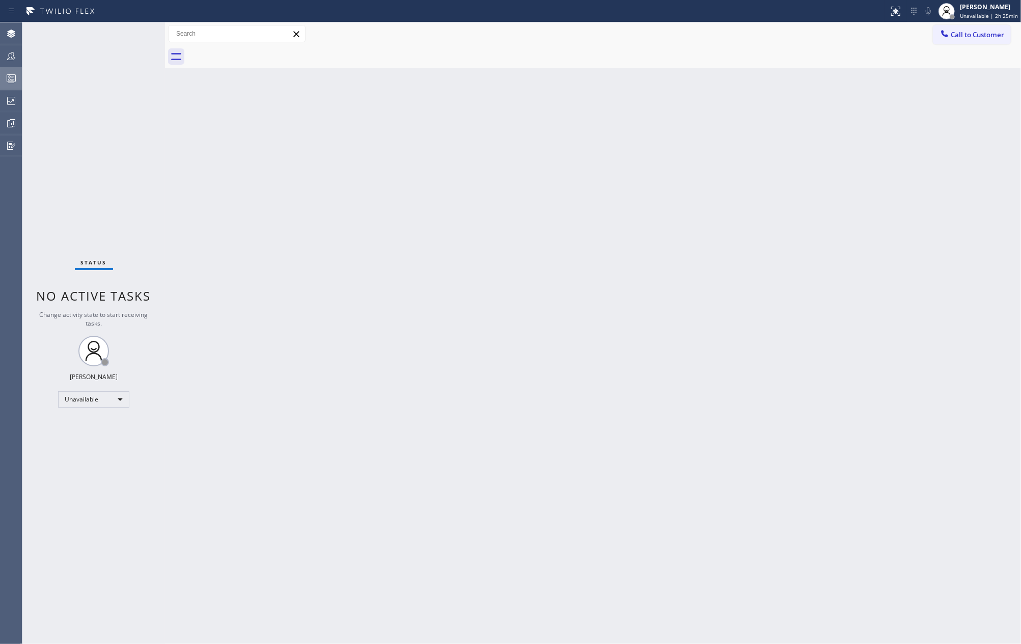
click at [5, 75] on icon at bounding box center [11, 78] width 12 height 12
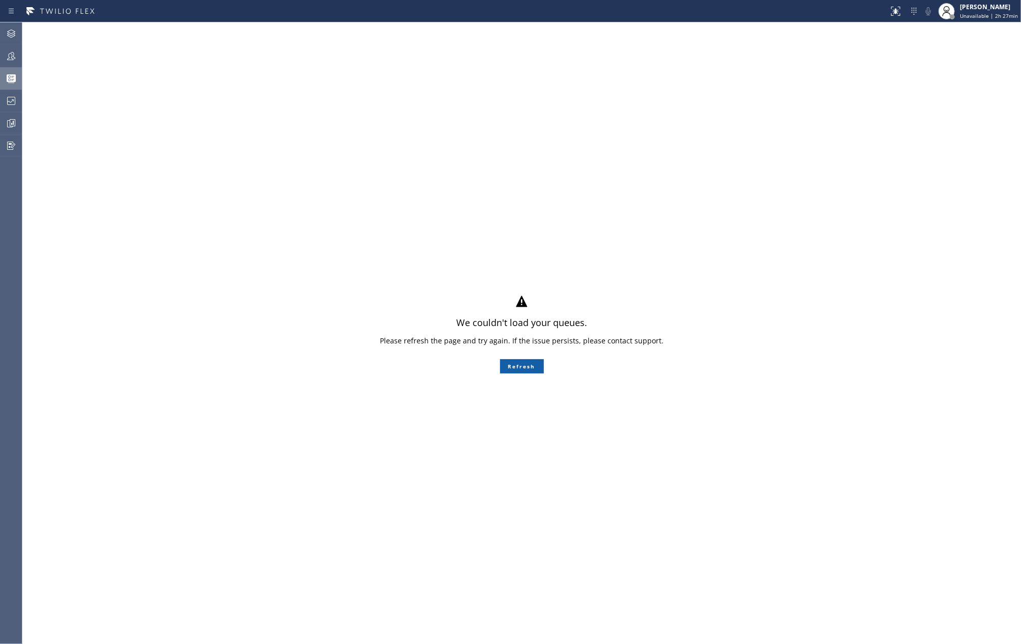
click at [510, 369] on button "Refresh" at bounding box center [522, 366] width 44 height 14
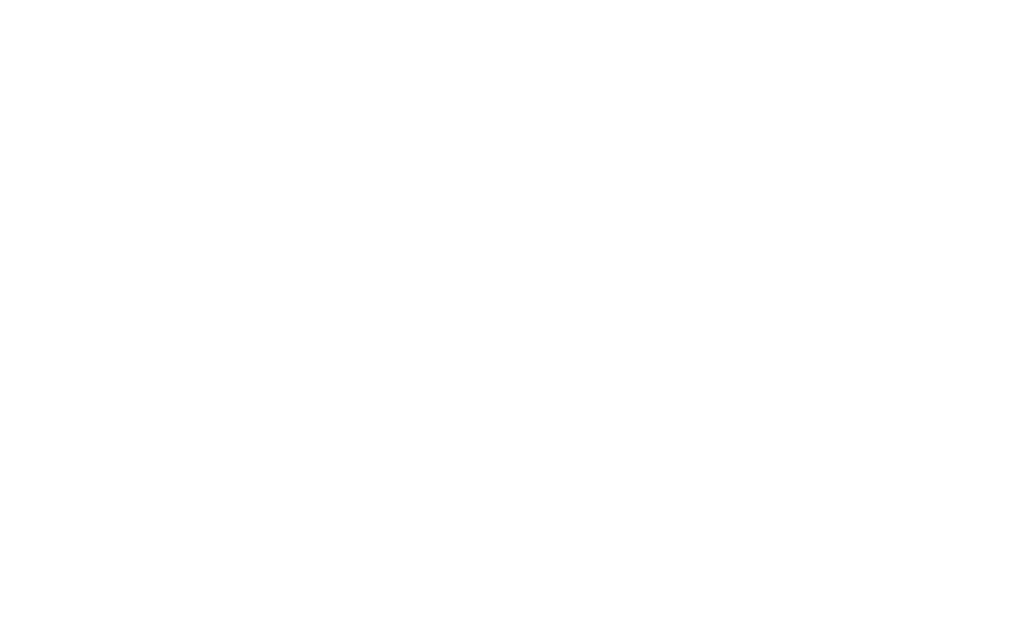
click at [510, 369] on div at bounding box center [510, 322] width 1021 height 644
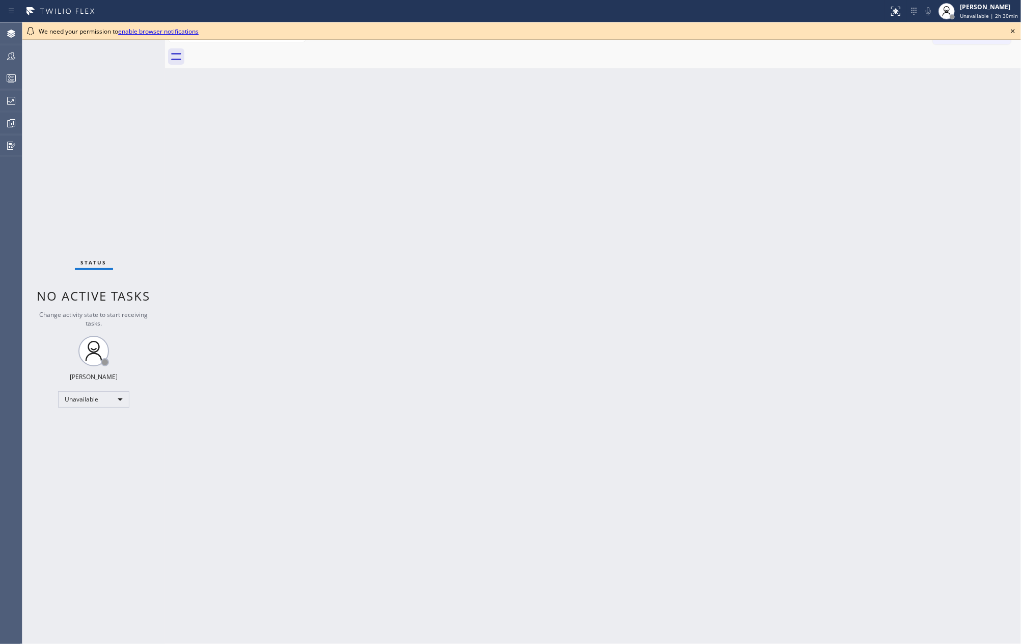
click at [1009, 31] on icon at bounding box center [1013, 31] width 12 height 12
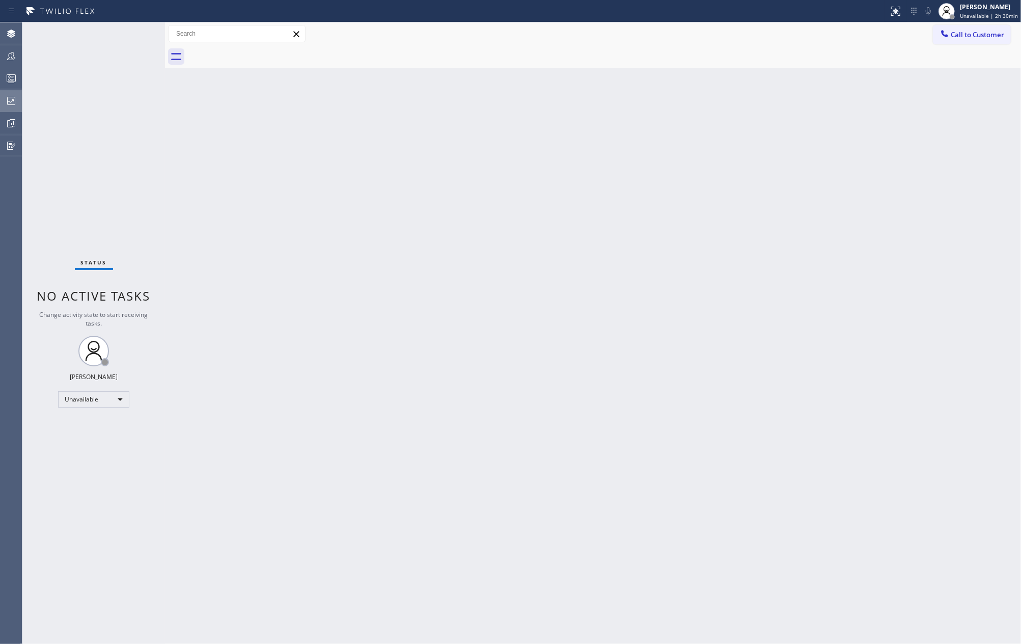
click at [7, 103] on icon at bounding box center [11, 101] width 12 height 12
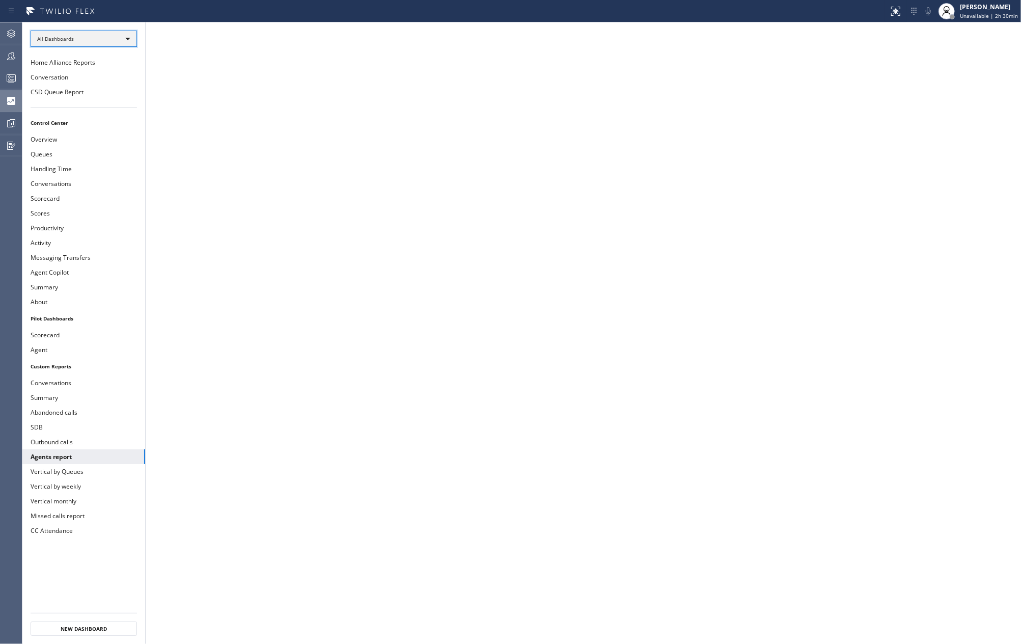
click at [84, 39] on div "All Dashboards" at bounding box center [84, 39] width 106 height 16
click at [82, 52] on li "All Dashboards" at bounding box center [83, 53] width 104 height 12
click at [102, 460] on button "Agents report" at bounding box center [83, 456] width 123 height 15
click at [110, 40] on div "All Dashboards" at bounding box center [84, 39] width 106 height 16
click at [88, 104] on li "Custom Reports" at bounding box center [83, 104] width 104 height 12
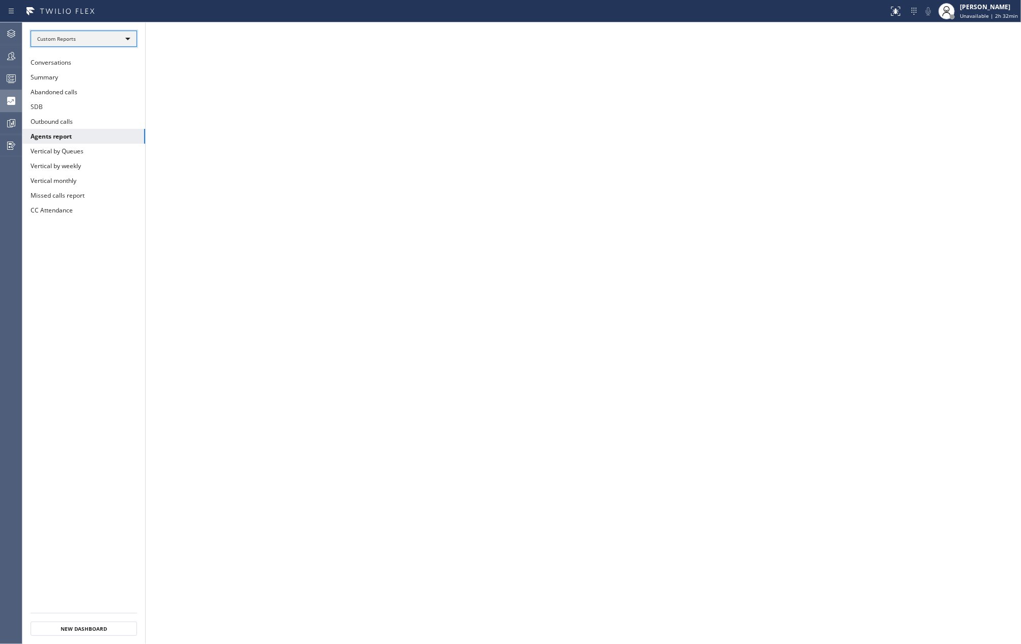
click at [123, 35] on div "Custom Reports" at bounding box center [84, 39] width 106 height 16
click at [104, 100] on li "Custom Reports" at bounding box center [83, 104] width 104 height 12
click at [102, 80] on button "Summary" at bounding box center [83, 77] width 123 height 15
click at [71, 135] on button "Agents report" at bounding box center [83, 136] width 123 height 15
click at [76, 62] on button "Conversations" at bounding box center [83, 62] width 123 height 15
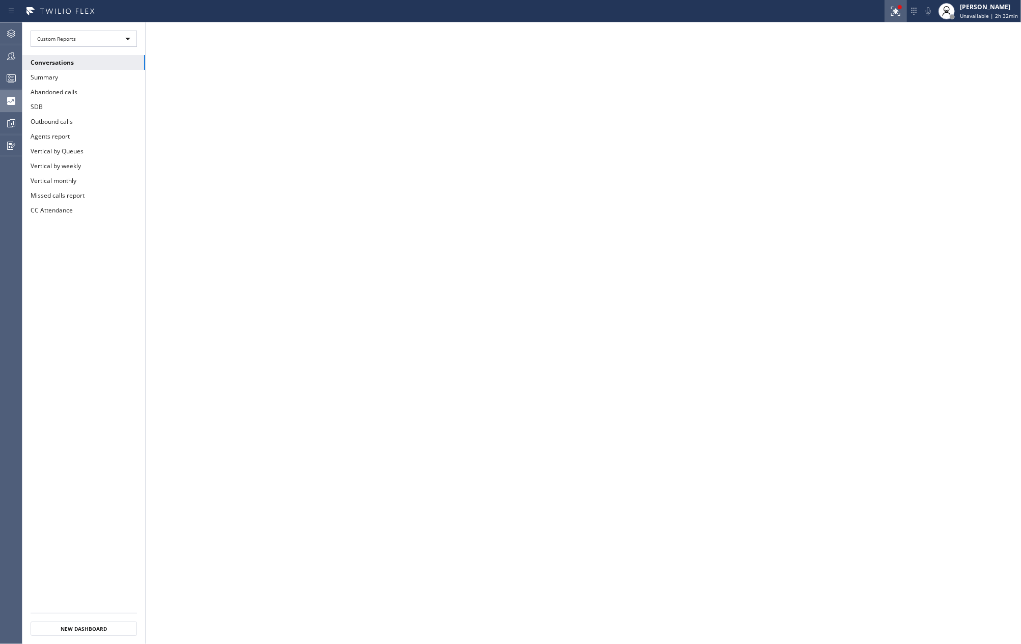
click at [902, 10] on icon at bounding box center [896, 11] width 12 height 12
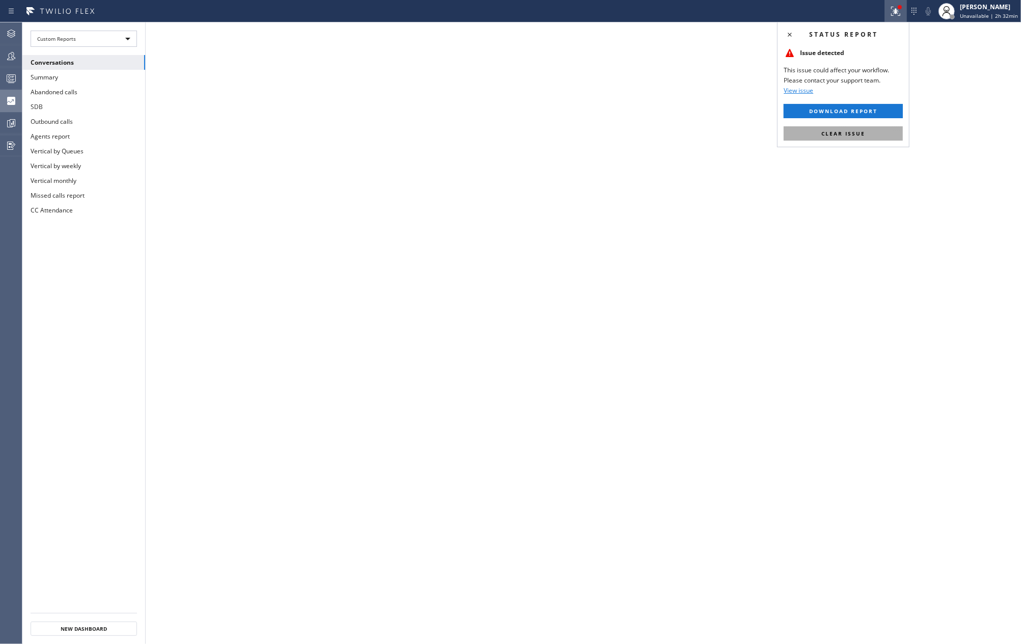
click at [867, 132] on button "Clear issue" at bounding box center [843, 133] width 119 height 14
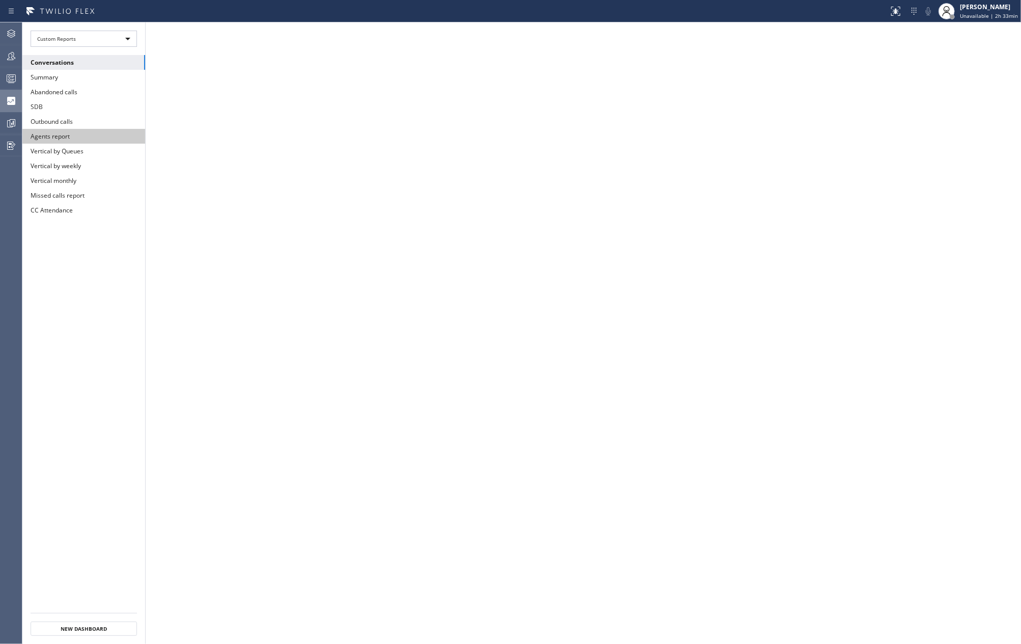
click at [71, 133] on button "Agents report" at bounding box center [83, 136] width 123 height 15
click at [895, 13] on icon at bounding box center [896, 11] width 12 height 12
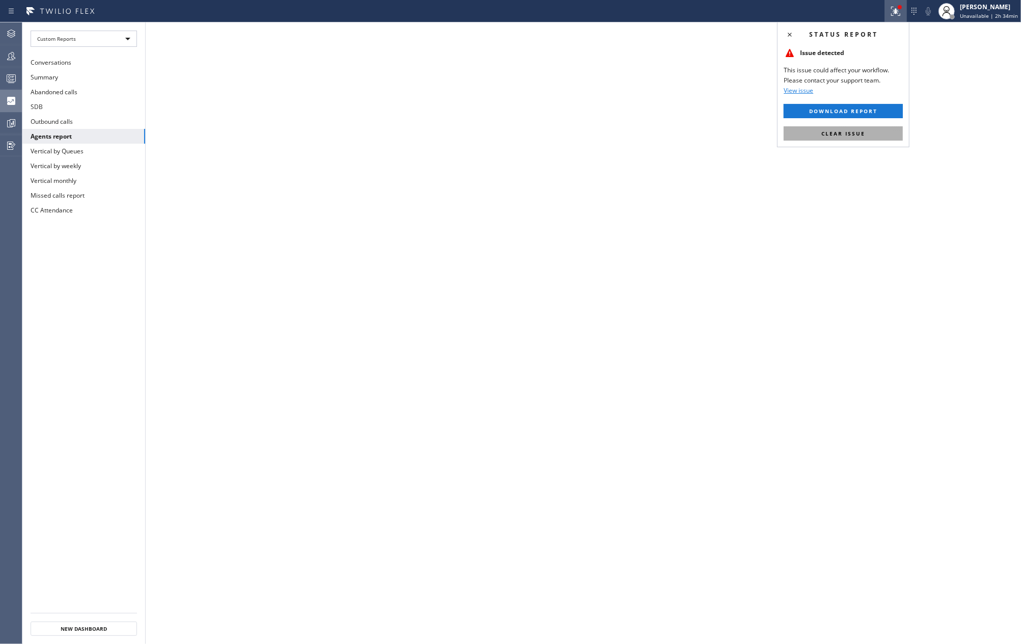
click at [868, 135] on button "Clear issue" at bounding box center [843, 133] width 119 height 14
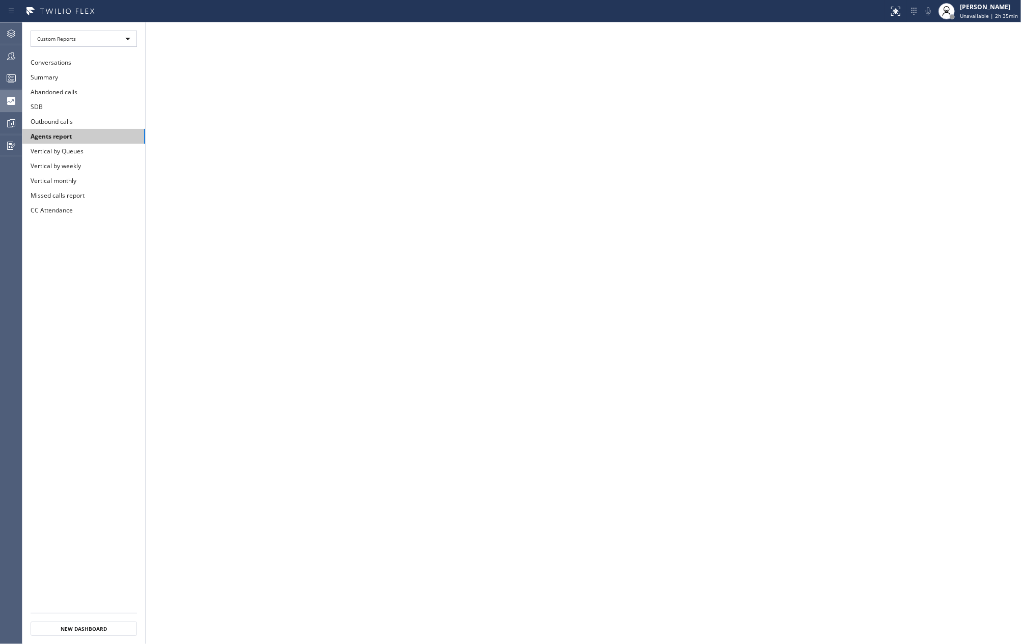
click at [86, 133] on button "Agents report" at bounding box center [83, 136] width 123 height 15
click at [123, 32] on div "Custom Reports" at bounding box center [84, 39] width 106 height 16
click at [84, 50] on li "All Dashboards" at bounding box center [83, 53] width 104 height 12
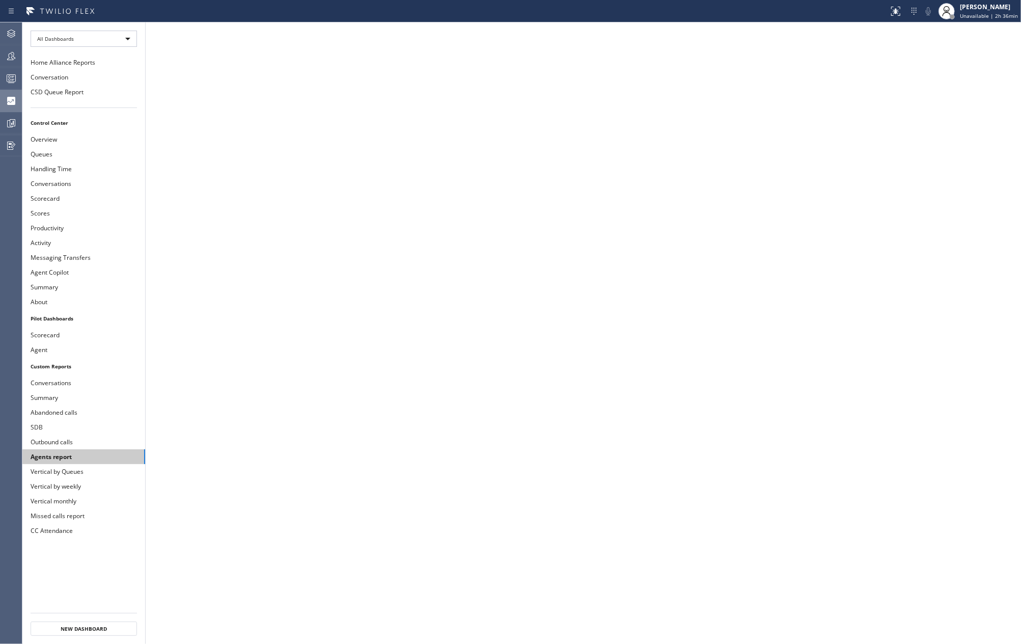
click at [94, 457] on button "Agents report" at bounding box center [83, 456] width 123 height 15
click at [72, 77] on button "Conversation" at bounding box center [83, 77] width 123 height 15
click at [988, 10] on div "[PERSON_NAME]" at bounding box center [989, 7] width 58 height 9
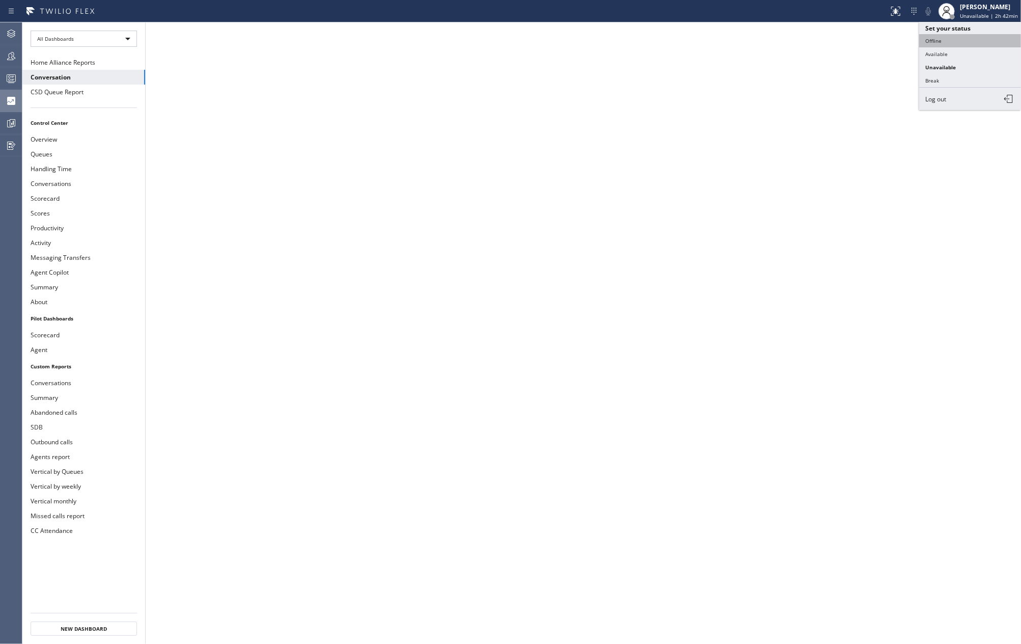
click at [946, 41] on button "Offline" at bounding box center [970, 40] width 102 height 13
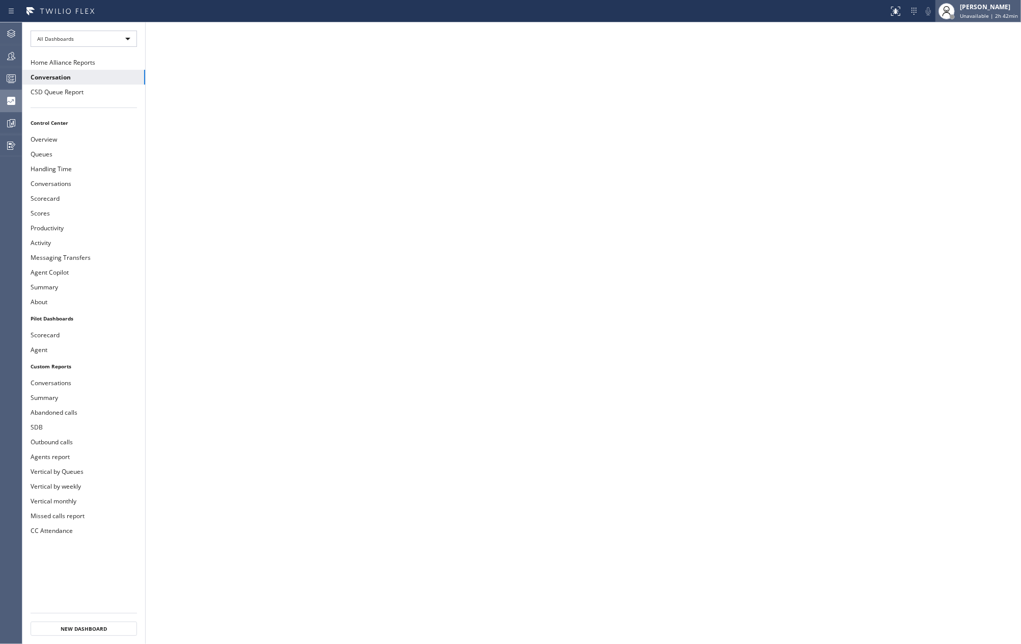
click at [976, 14] on span "Unavailable | 2h 42min" at bounding box center [989, 15] width 58 height 7
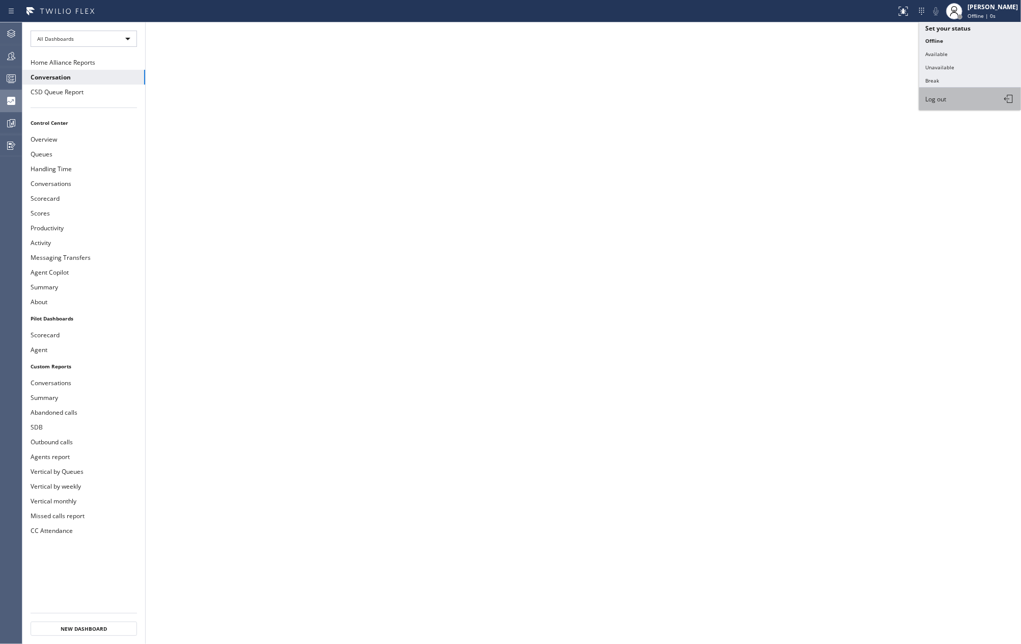
click at [945, 99] on span "Log out" at bounding box center [935, 99] width 21 height 9
